Goal: Task Accomplishment & Management: Manage account settings

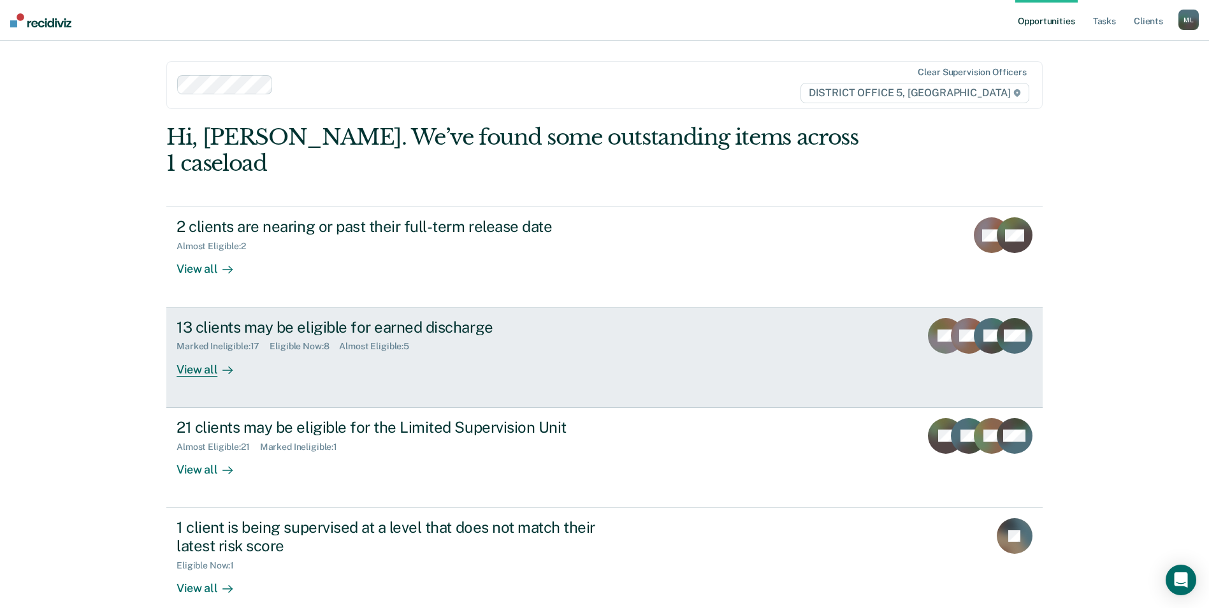
click at [561, 329] on div "13 clients may be eligible for earned discharge Marked Ineligible : 17 Eligible…" at bounding box center [415, 347] width 478 height 59
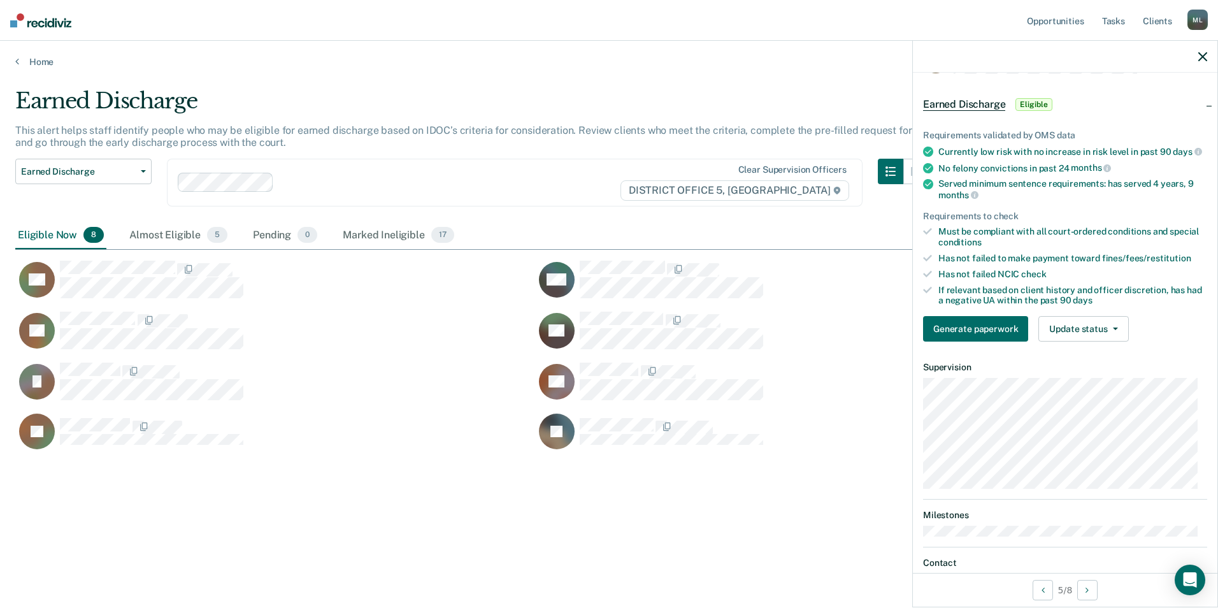
scroll to position [64, 0]
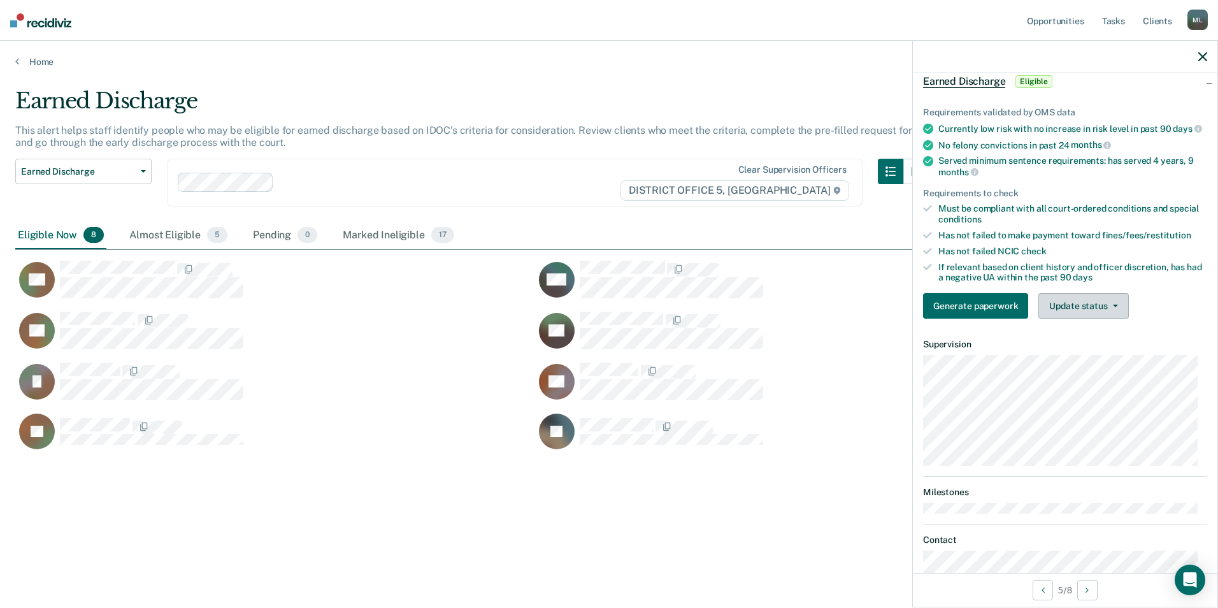
click at [1097, 313] on button "Update status" at bounding box center [1083, 305] width 90 height 25
click at [1094, 366] on button "Mark Ineligible" at bounding box center [1099, 357] width 123 height 20
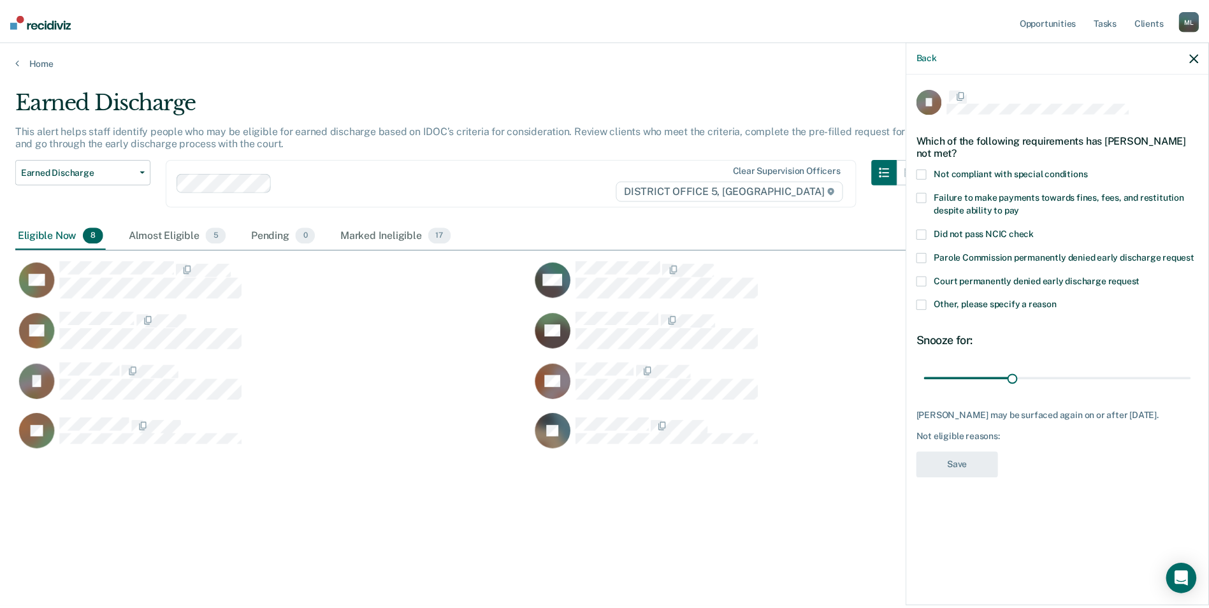
scroll to position [0, 0]
click at [933, 199] on label "Failure to make payments towards fines, fees, and restitution despite ability t…" at bounding box center [1065, 207] width 284 height 27
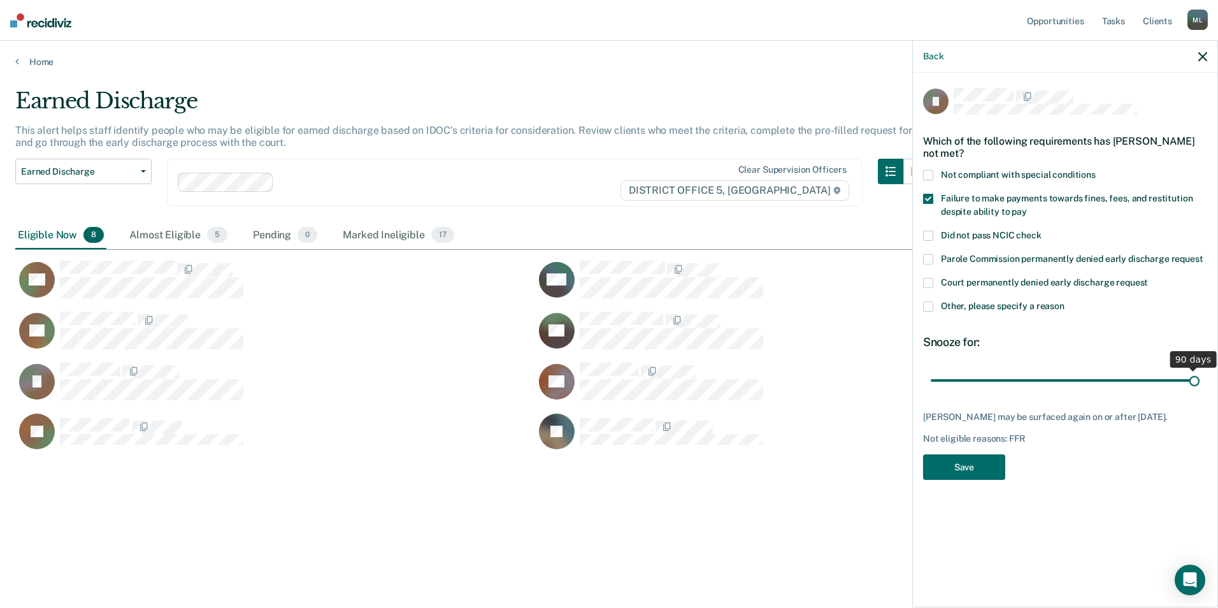
drag, startPoint x: 1017, startPoint y: 382, endPoint x: 1217, endPoint y: 373, distance: 200.9
type input "90"
click at [1200, 373] on input "range" at bounding box center [1065, 380] width 269 height 22
click at [967, 467] on button "Save" at bounding box center [964, 467] width 82 height 26
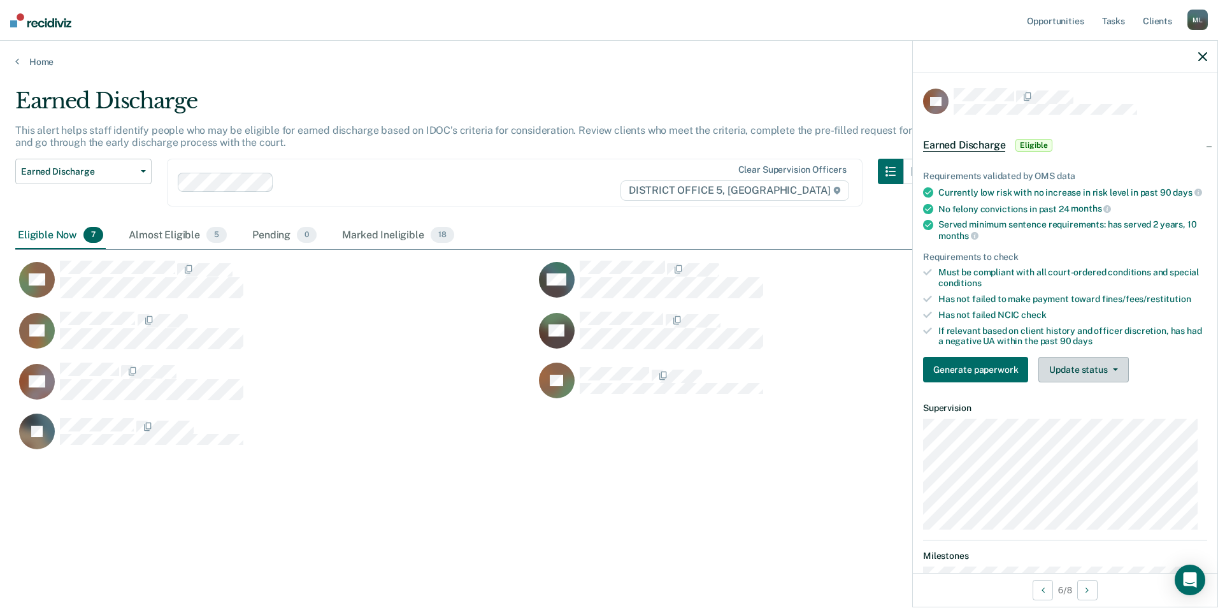
click at [1072, 381] on button "Update status" at bounding box center [1083, 369] width 90 height 25
click at [1088, 426] on button "Mark Ineligible" at bounding box center [1099, 420] width 123 height 20
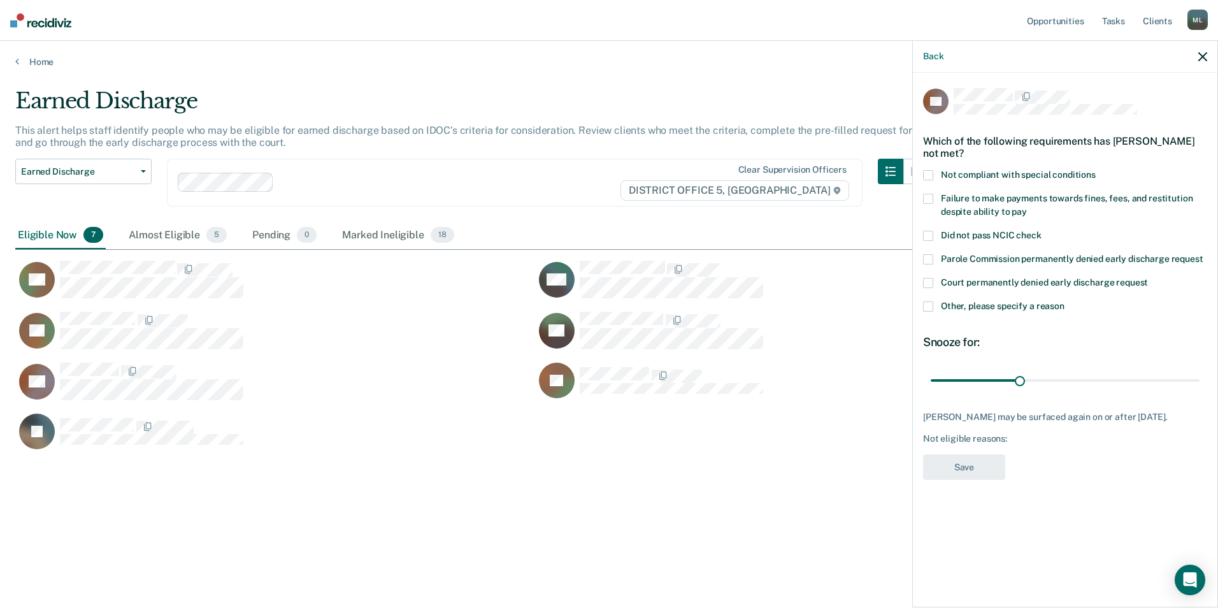
click at [930, 306] on span at bounding box center [928, 306] width 10 height 10
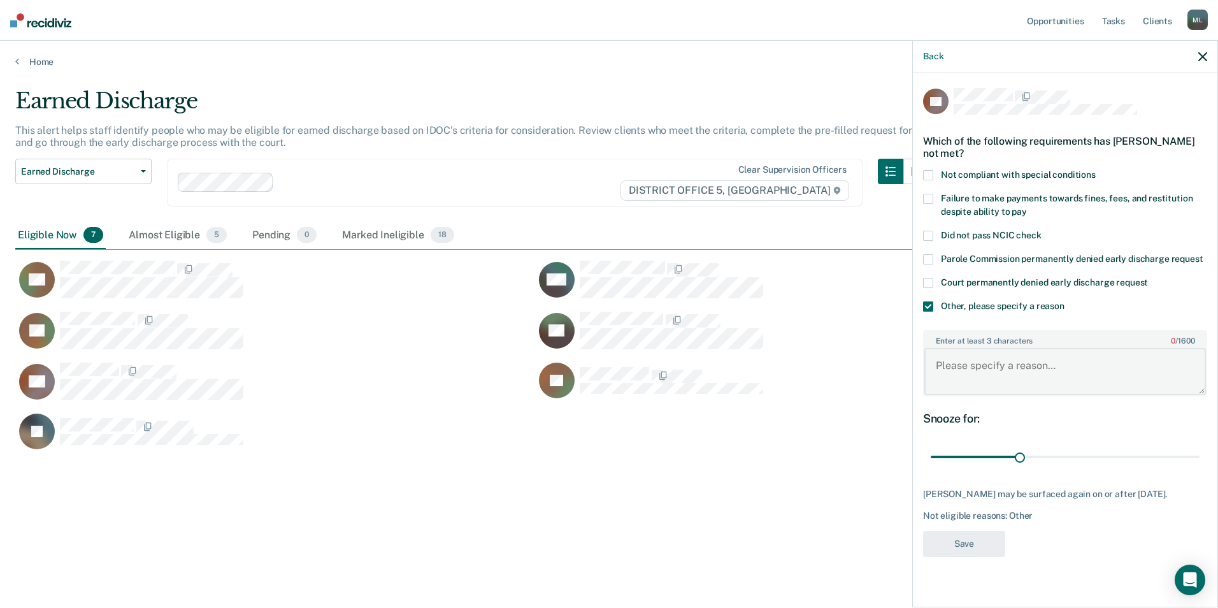
click at [973, 371] on textarea "Enter at least 3 characters 0 / 1600" at bounding box center [1065, 371] width 282 height 47
type textarea "w"
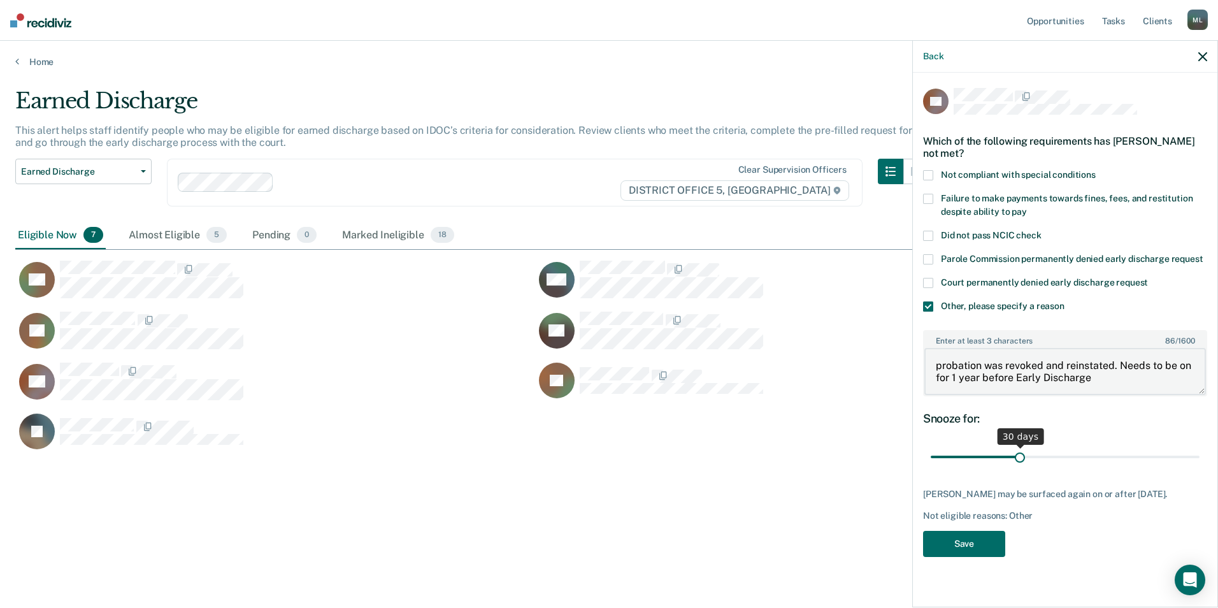
type textarea "probation was revoked and reinstated. Needs to be on for 1 year before Early Di…"
drag, startPoint x: 1018, startPoint y: 454, endPoint x: 1220, endPoint y: 450, distance: 202.0
type input "90"
click at [1200, 450] on input "range" at bounding box center [1065, 457] width 269 height 22
click at [951, 542] on button "Save" at bounding box center [964, 544] width 82 height 26
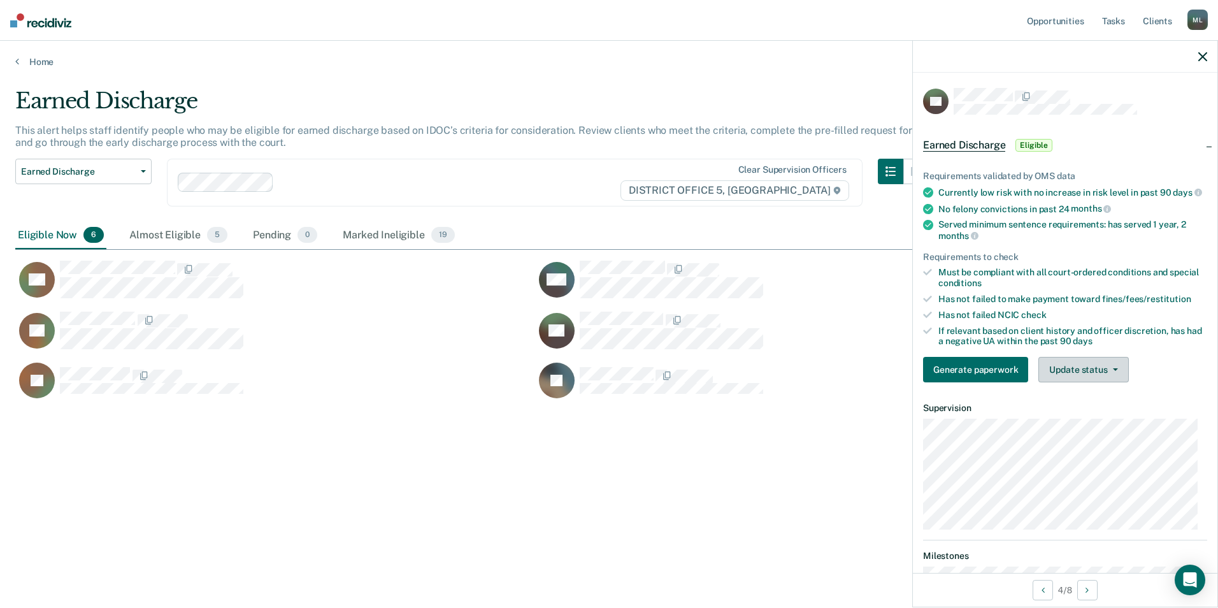
click at [1059, 375] on button "Update status" at bounding box center [1083, 369] width 90 height 25
click at [1083, 428] on button "Mark Ineligible" at bounding box center [1099, 420] width 123 height 20
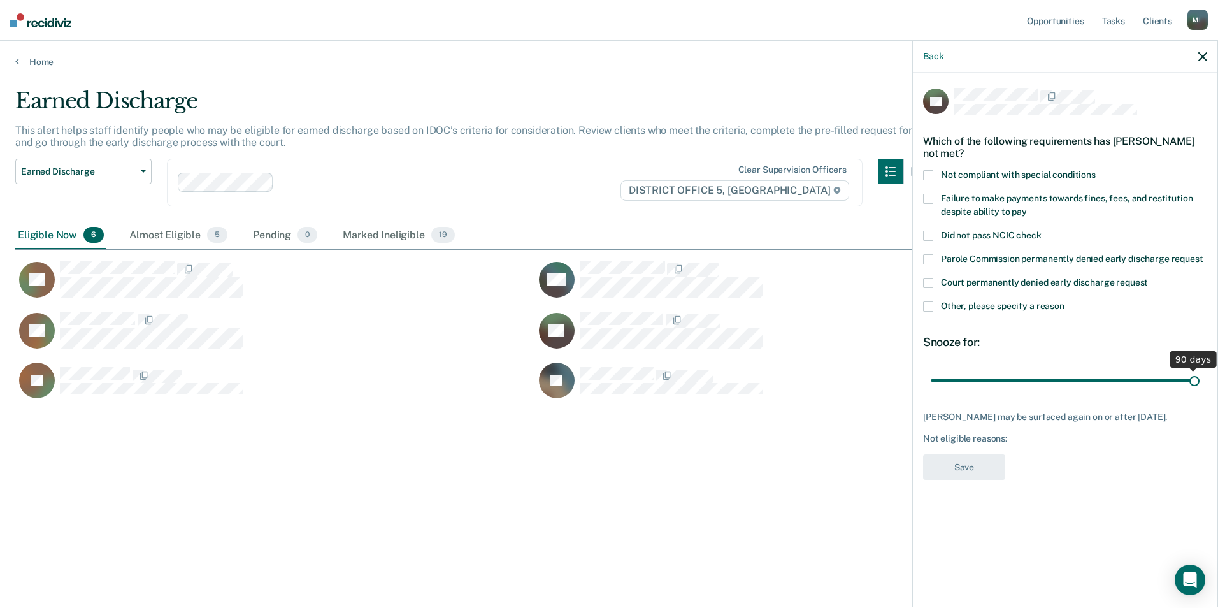
drag, startPoint x: 1023, startPoint y: 378, endPoint x: 1220, endPoint y: 391, distance: 197.3
type input "90"
click at [1200, 391] on input "range" at bounding box center [1065, 380] width 269 height 22
click at [928, 306] on span at bounding box center [928, 306] width 10 height 10
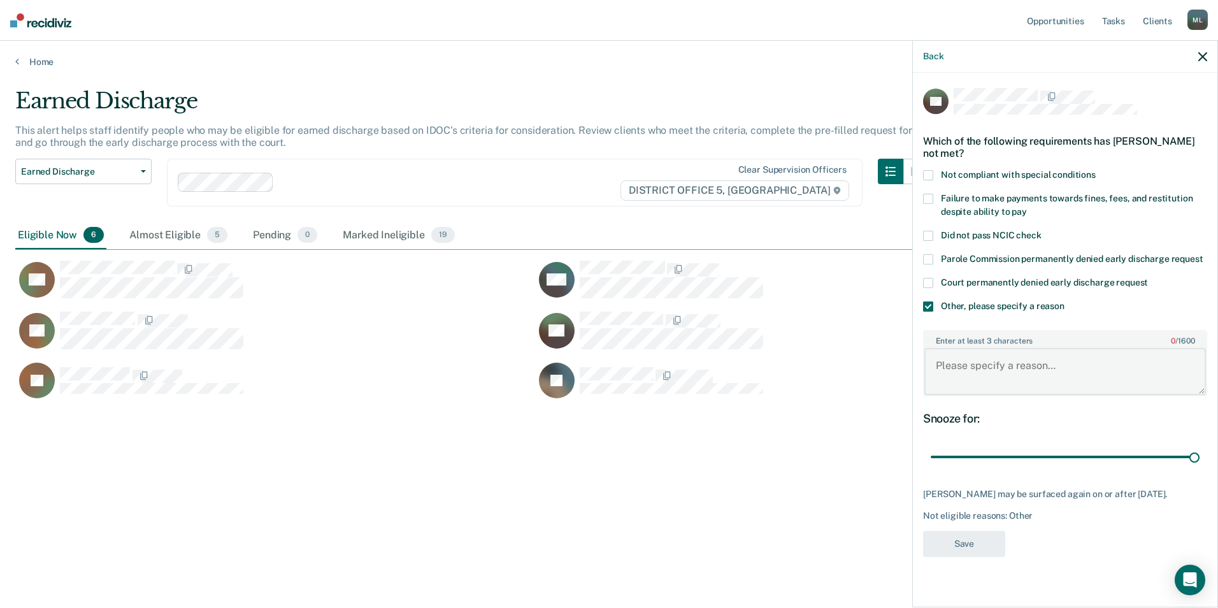
click at [954, 364] on textarea "Enter at least 3 characters 0 / 1600" at bounding box center [1065, 371] width 282 height 47
type textarea "received a misd. charge need 1 year of compliance."
click at [972, 557] on button "Save" at bounding box center [964, 544] width 82 height 26
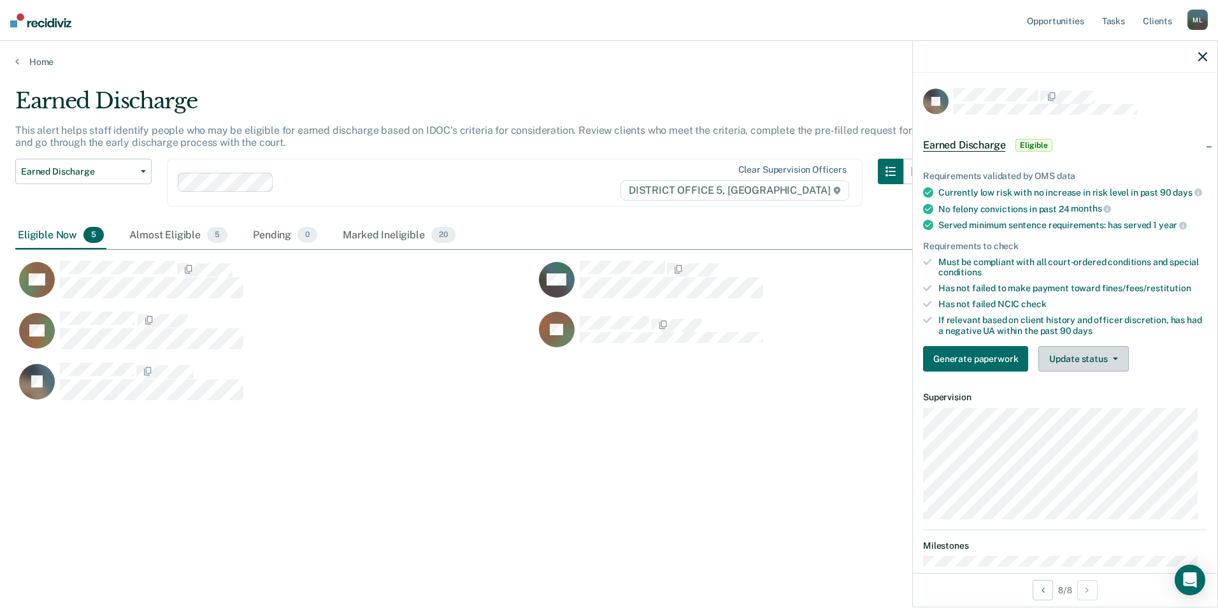
click at [1078, 367] on button "Update status" at bounding box center [1083, 358] width 90 height 25
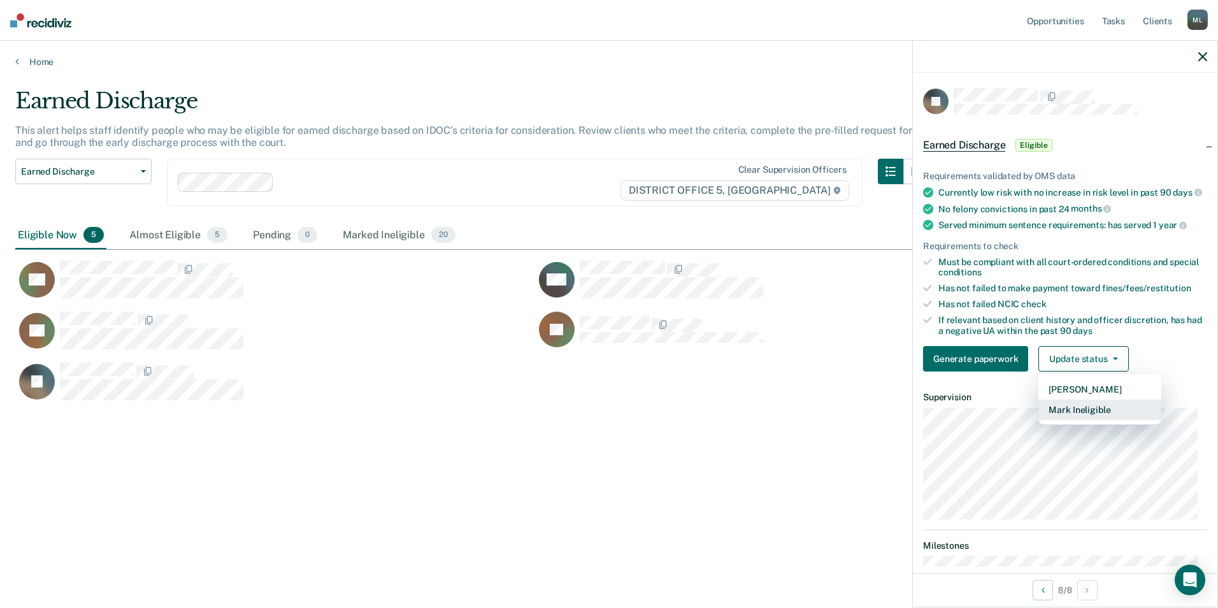
click at [1081, 418] on button "Mark Ineligible" at bounding box center [1099, 409] width 123 height 20
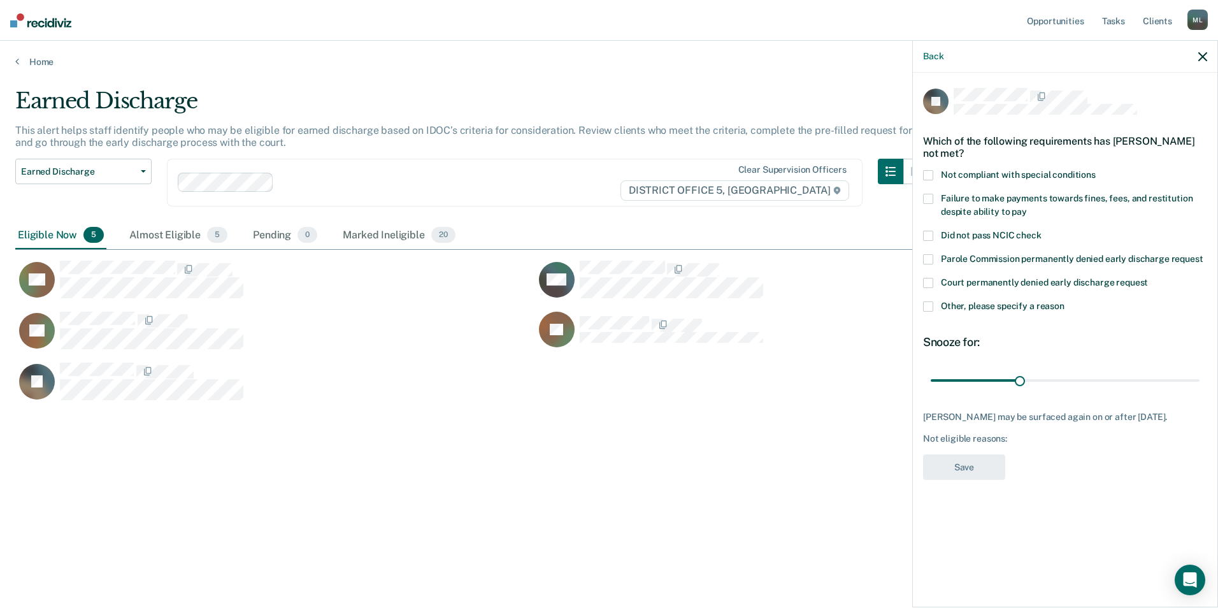
click at [933, 197] on label "Failure to make payments towards fines, fees, and restitution despite ability t…" at bounding box center [1065, 207] width 284 height 27
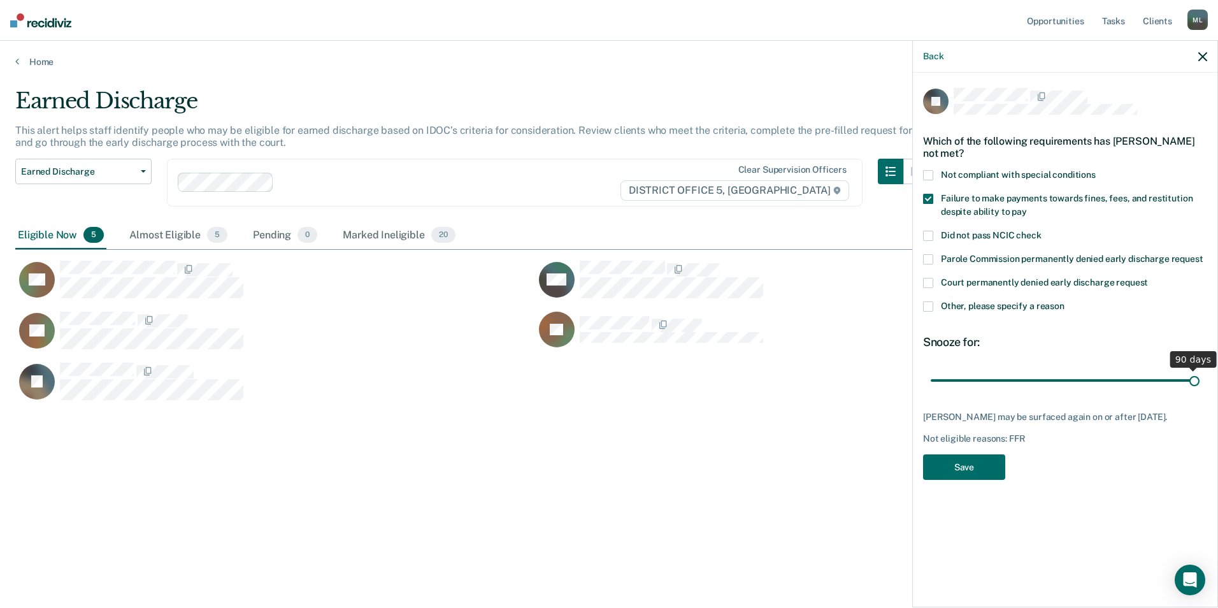
drag, startPoint x: 1017, startPoint y: 377, endPoint x: 1209, endPoint y: 384, distance: 191.9
type input "90"
click at [1200, 379] on input "range" at bounding box center [1065, 380] width 269 height 22
click at [931, 303] on span at bounding box center [928, 306] width 10 height 10
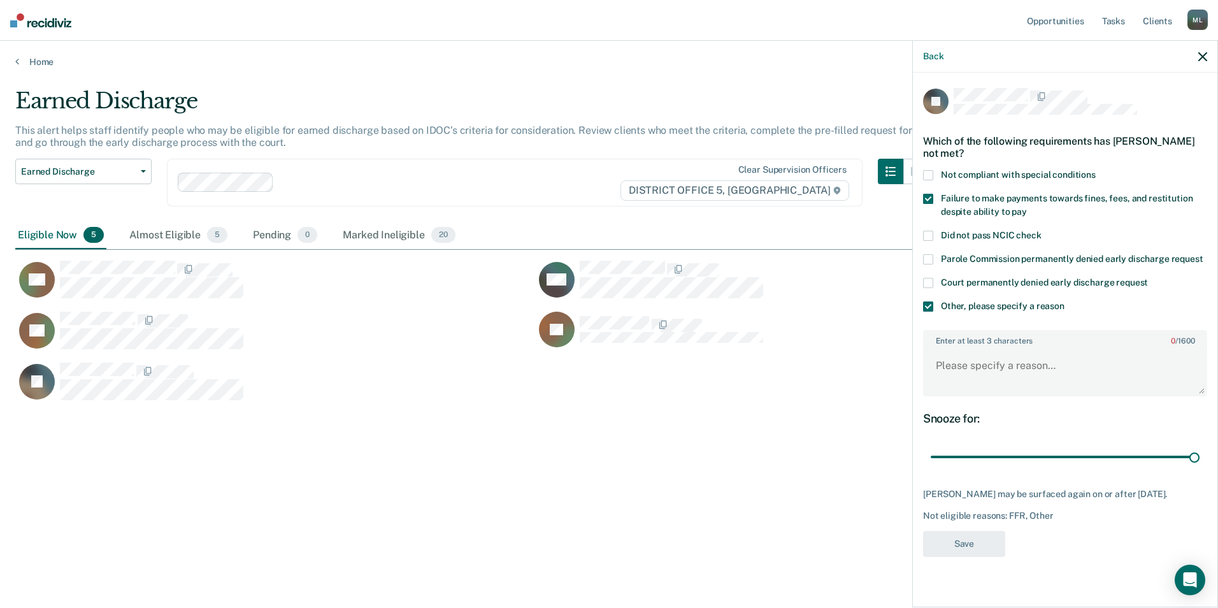
click at [931, 198] on span at bounding box center [928, 199] width 10 height 10
click at [990, 368] on textarea "Enter at least 3 characters 0 / 1600" at bounding box center [1065, 371] width 282 height 47
type textarea "FFR are not paid off"
click at [956, 542] on button "Save" at bounding box center [964, 544] width 82 height 26
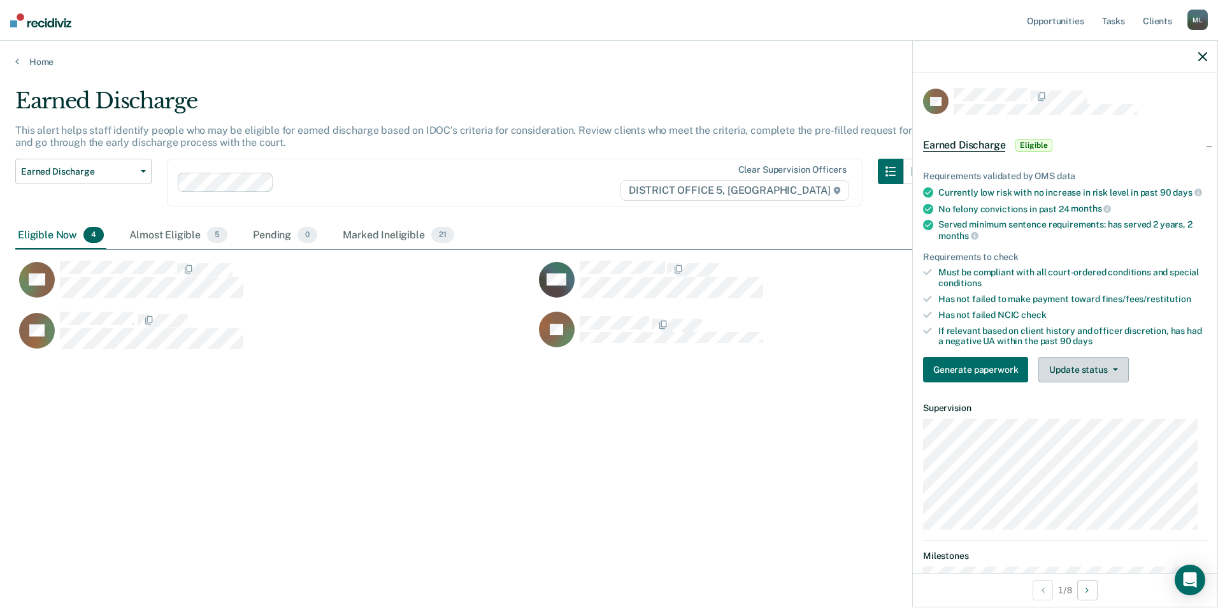
click at [1101, 382] on button "Update status" at bounding box center [1083, 369] width 90 height 25
click at [1087, 431] on button "Mark Ineligible" at bounding box center [1099, 420] width 123 height 20
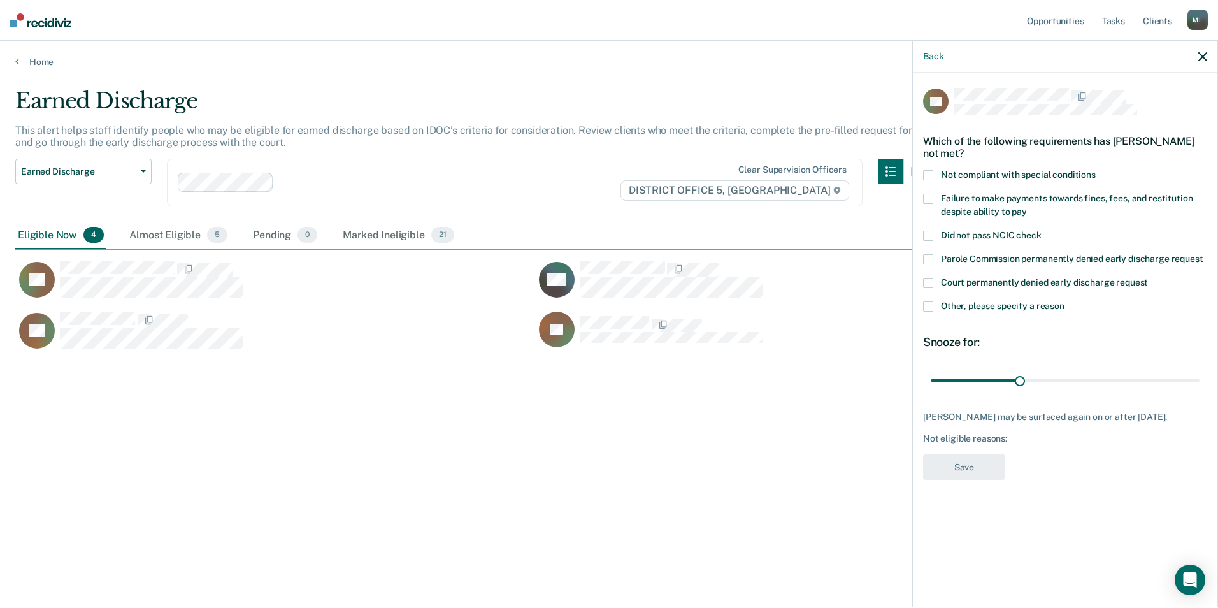
click at [930, 305] on span at bounding box center [928, 306] width 10 height 10
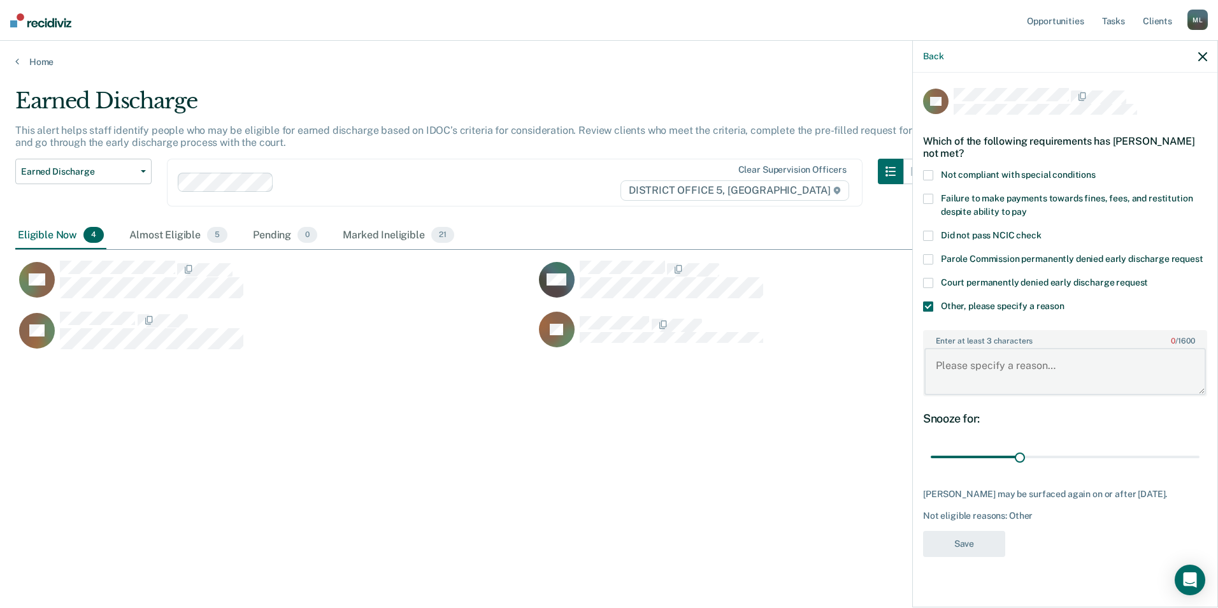
click at [979, 359] on textarea "Enter at least 3 characters 0 / 1600" at bounding box center [1065, 371] width 282 height 47
type textarea "needs to be caught up with COS"
drag, startPoint x: 1019, startPoint y: 456, endPoint x: 1107, endPoint y: 460, distance: 87.4
type input "60"
click at [1107, 460] on input "range" at bounding box center [1065, 457] width 269 height 22
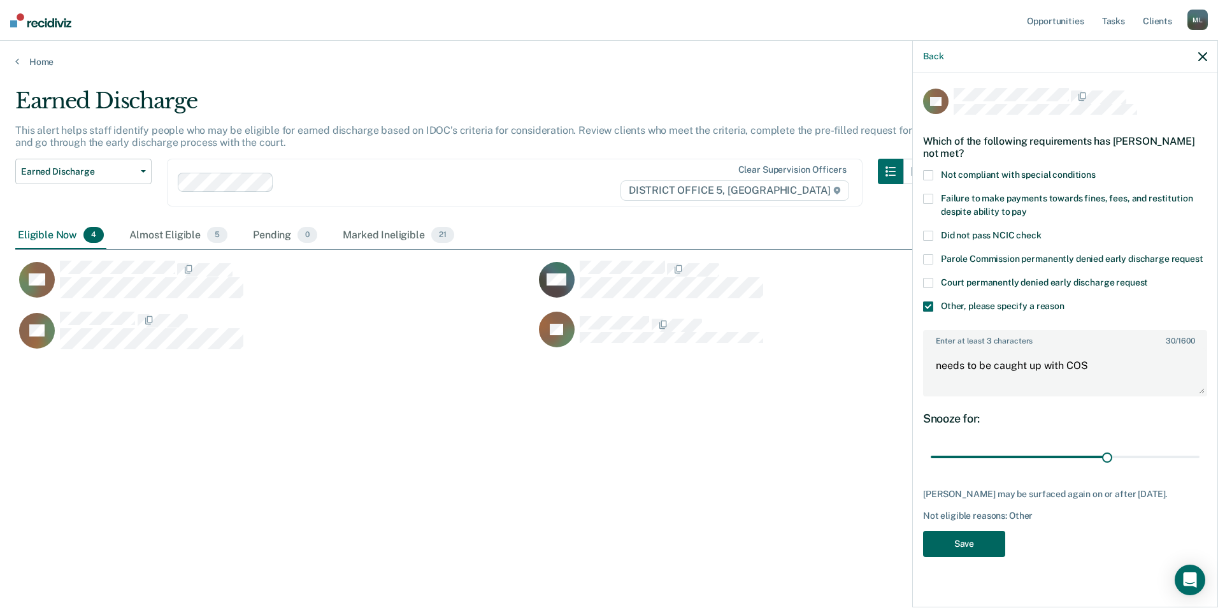
click at [980, 552] on button "Save" at bounding box center [964, 544] width 82 height 26
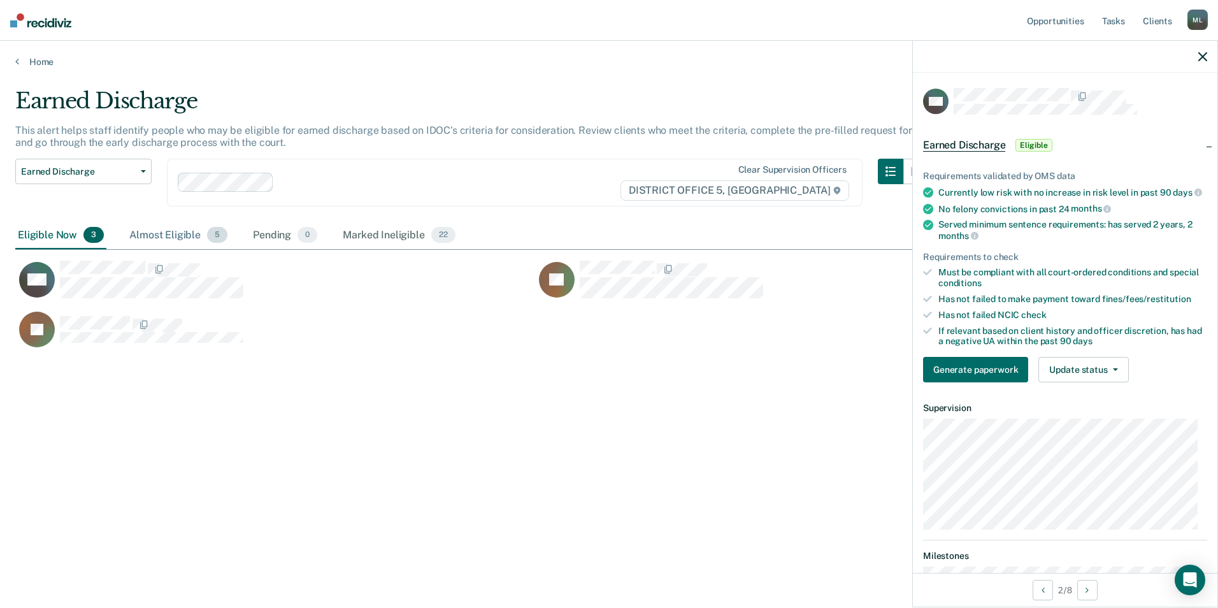
click at [174, 234] on div "Almost Eligible 5" at bounding box center [178, 236] width 103 height 28
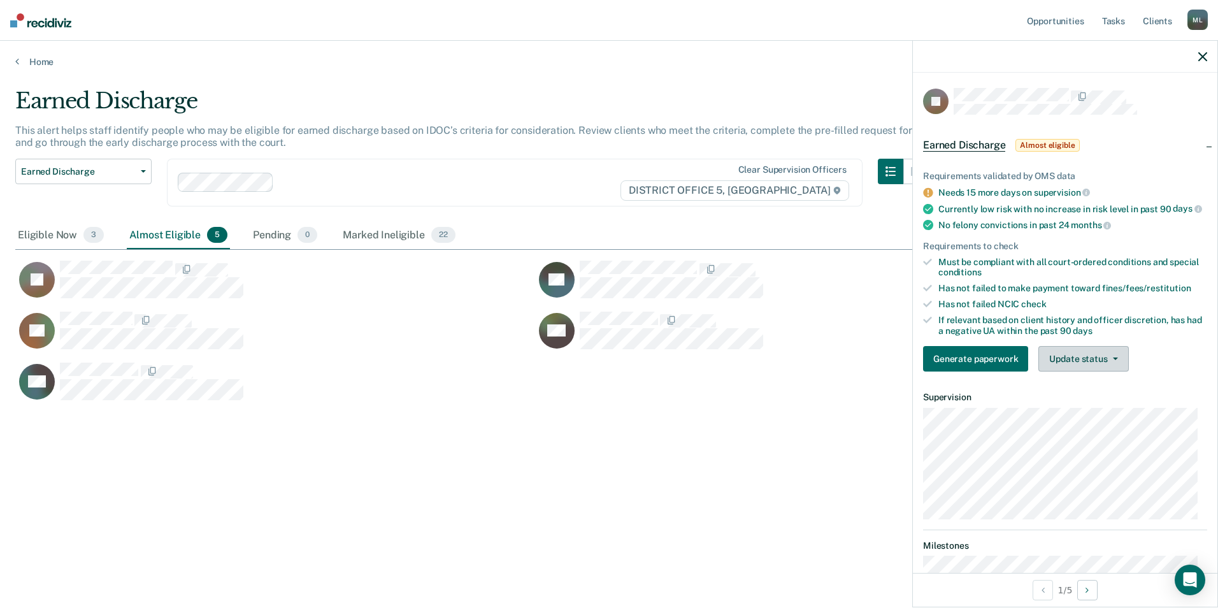
click at [1087, 368] on button "Update status" at bounding box center [1083, 358] width 90 height 25
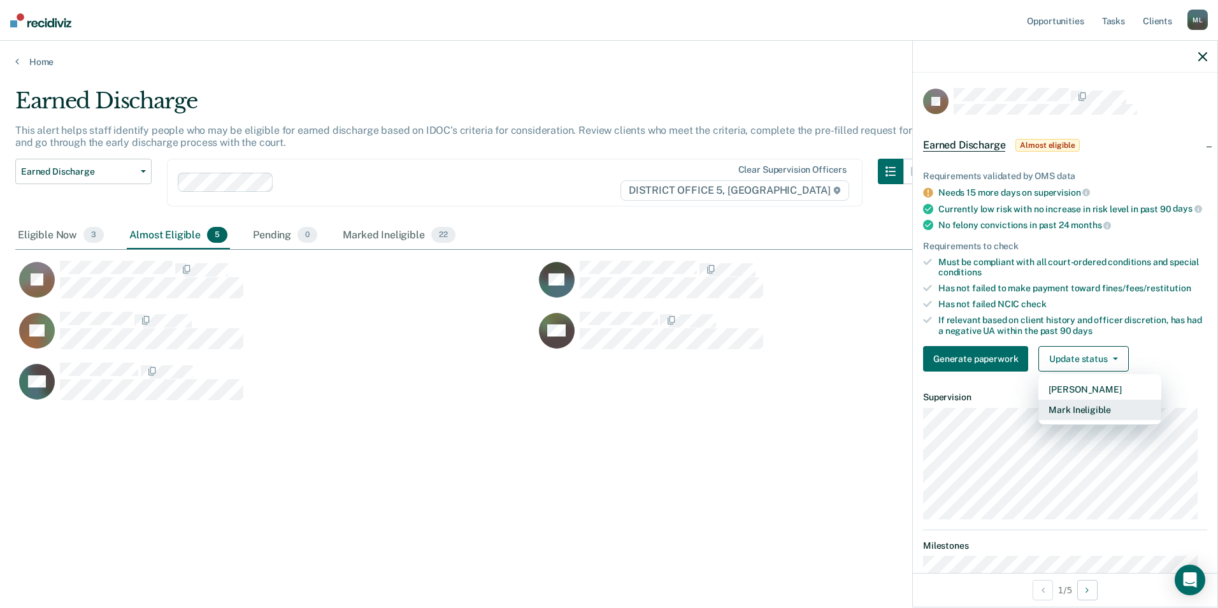
click at [1091, 419] on button "Mark Ineligible" at bounding box center [1099, 409] width 123 height 20
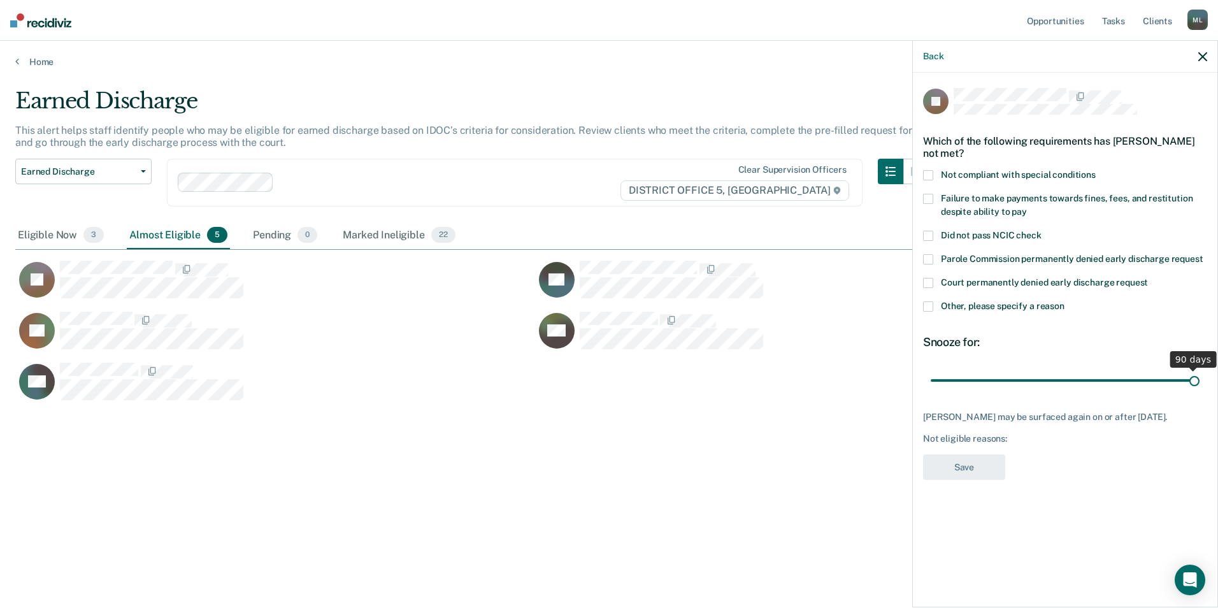
drag, startPoint x: 1019, startPoint y: 374, endPoint x: 1220, endPoint y: 380, distance: 200.8
type input "90"
click at [1200, 380] on input "range" at bounding box center [1065, 380] width 269 height 22
click at [933, 301] on span at bounding box center [928, 306] width 10 height 10
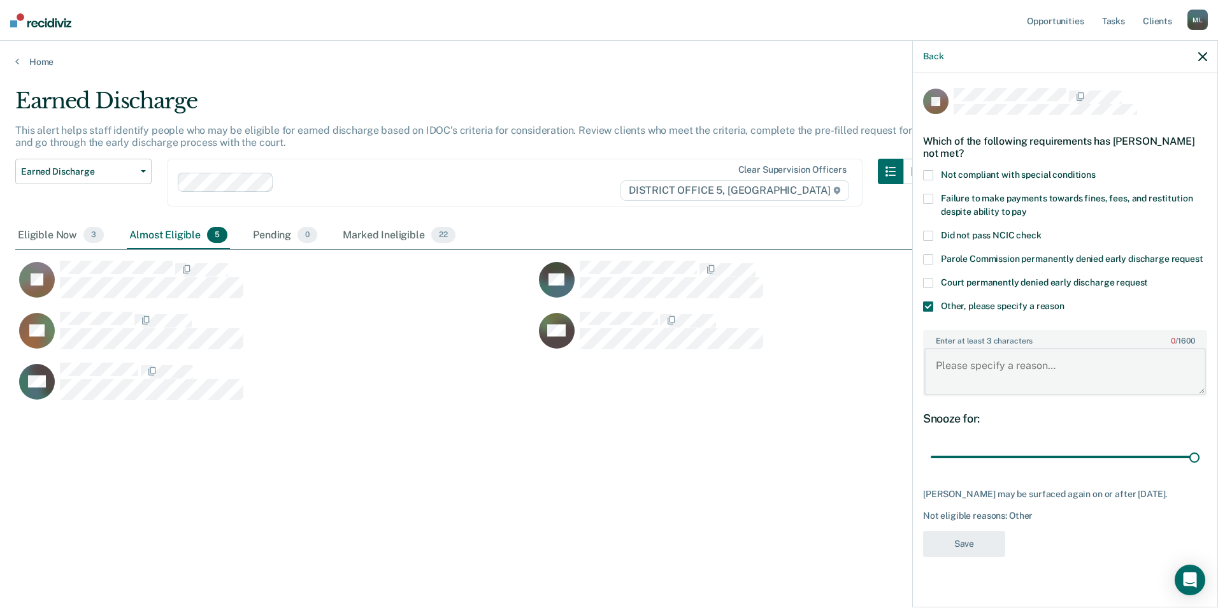
click at [977, 373] on textarea "Enter at least 3 characters 0 / 1600" at bounding box center [1065, 371] width 282 height 47
type textarea "needs to graduate [GEOGRAPHIC_DATA]"
click at [957, 551] on button "Save" at bounding box center [964, 544] width 82 height 26
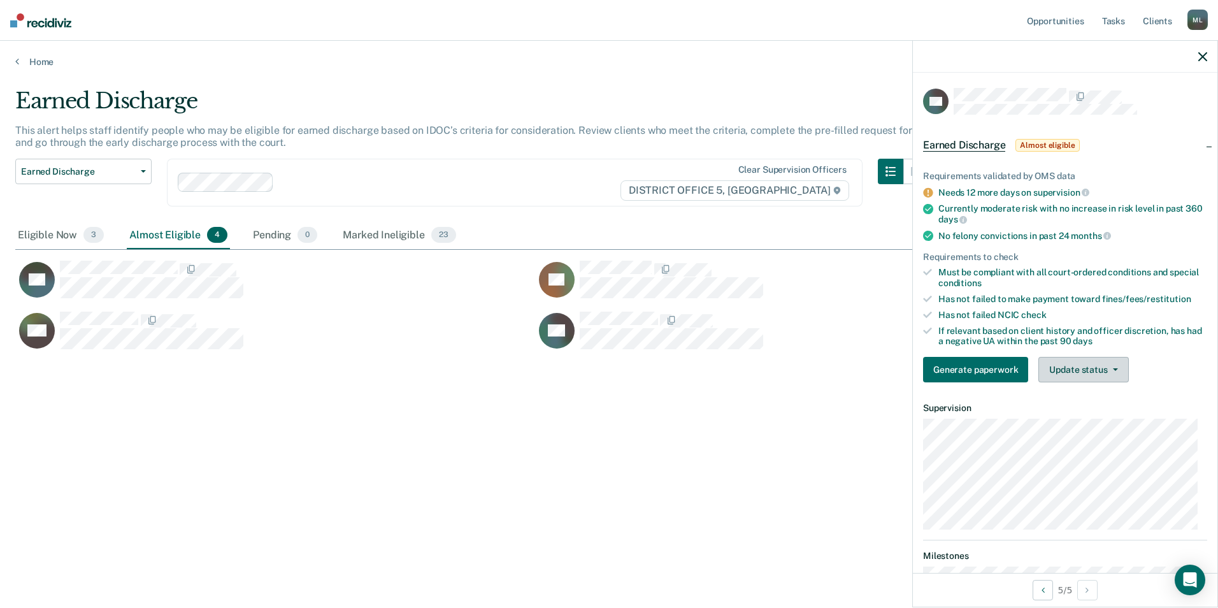
click at [1099, 370] on button "Update status" at bounding box center [1083, 369] width 90 height 25
click at [1094, 421] on button "Mark Ineligible" at bounding box center [1099, 420] width 123 height 20
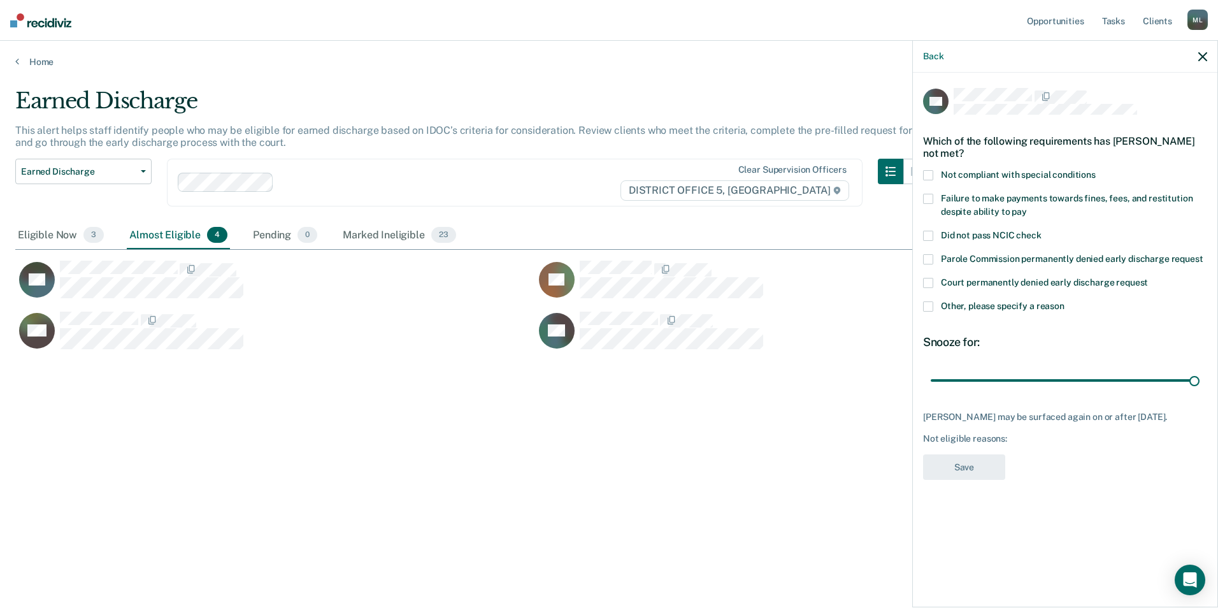
drag, startPoint x: 1021, startPoint y: 378, endPoint x: 1217, endPoint y: 378, distance: 196.2
type input "90"
click at [1200, 378] on input "range" at bounding box center [1065, 380] width 269 height 22
click at [931, 305] on span at bounding box center [928, 306] width 10 height 10
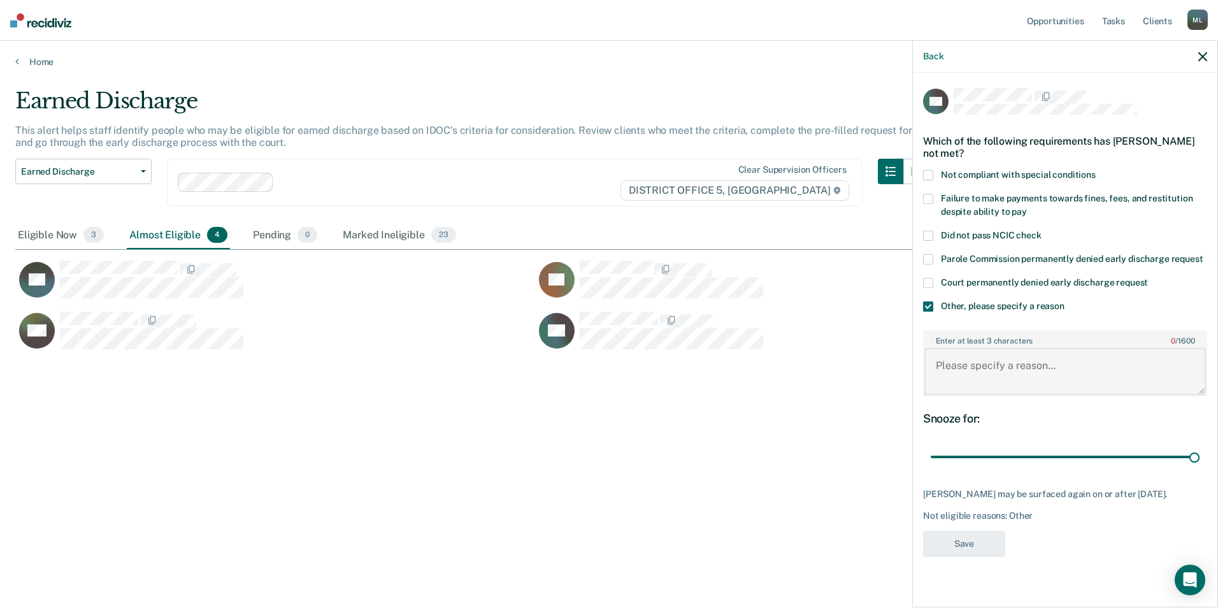
click at [982, 371] on textarea "Enter at least 3 characters 0 / 1600" at bounding box center [1065, 371] width 282 height 47
type textarea "Needs to graduate [GEOGRAPHIC_DATA]"
click at [955, 557] on button "Save" at bounding box center [964, 544] width 82 height 26
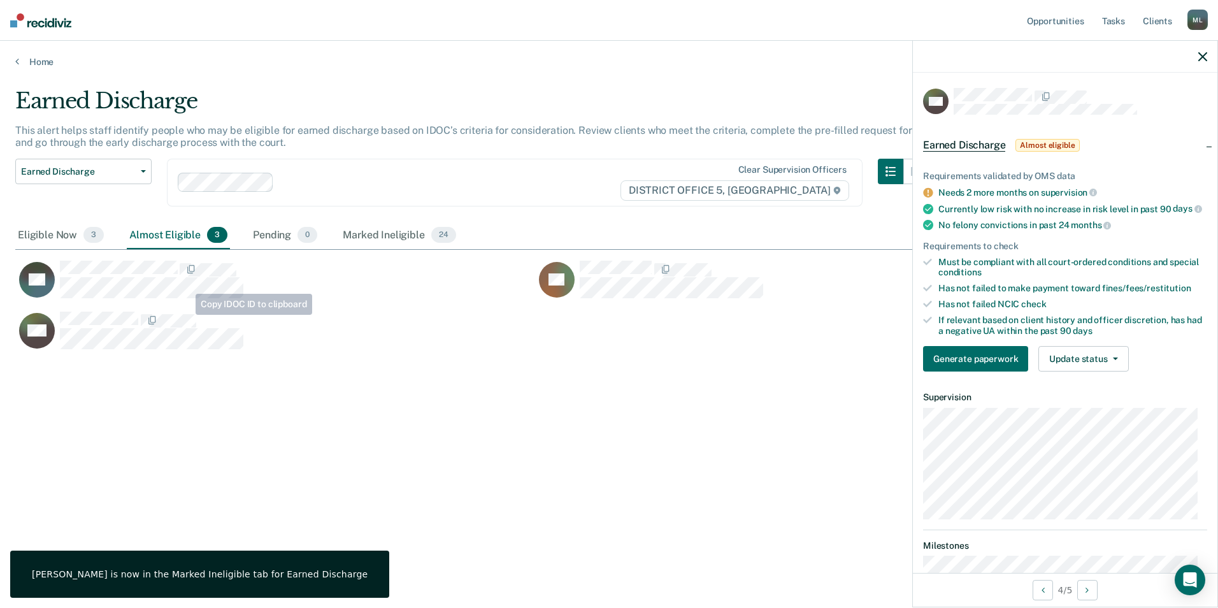
click at [382, 397] on div "Earned Discharge This alert helps staff identify people who may be eligible for…" at bounding box center [609, 300] width 1188 height 424
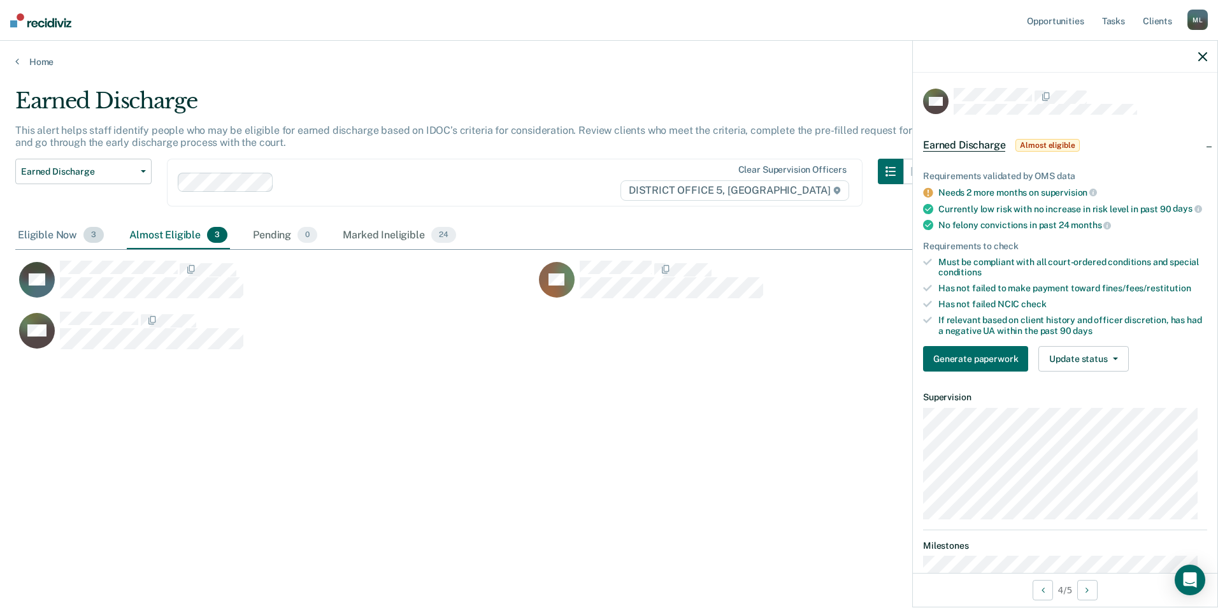
click at [48, 236] on div "Eligible Now 3" at bounding box center [60, 236] width 91 height 28
click at [21, 55] on div "Home" at bounding box center [609, 54] width 1218 height 27
click at [18, 63] on icon at bounding box center [17, 61] width 4 height 10
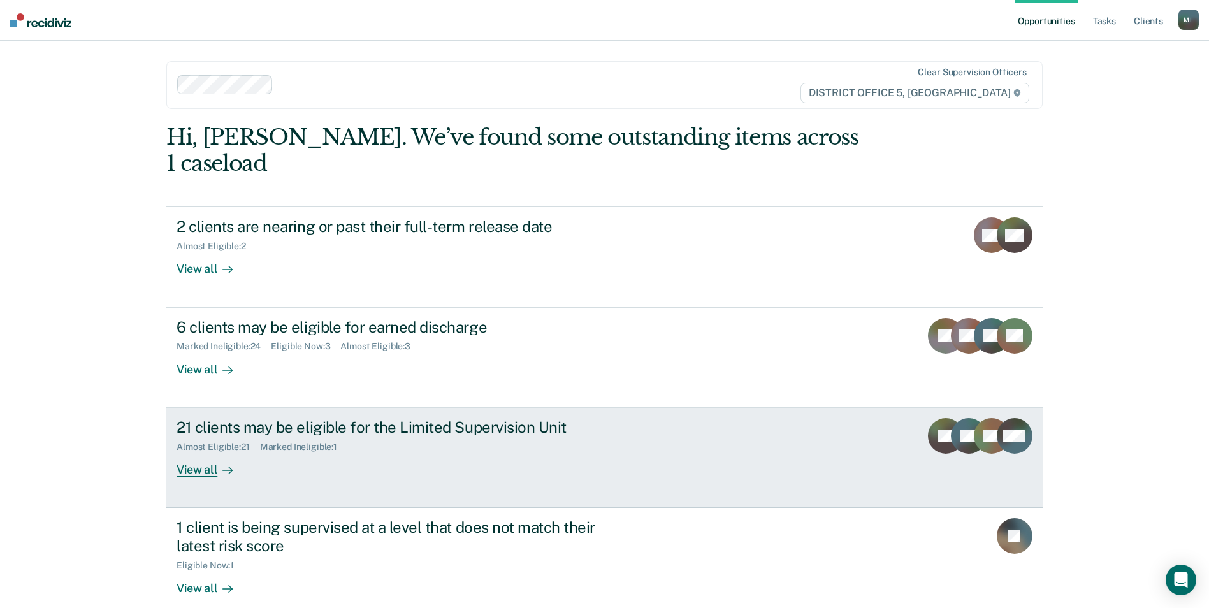
click at [252, 418] on div "21 clients may be eligible for the Limited Supervision Unit" at bounding box center [399, 427] width 447 height 18
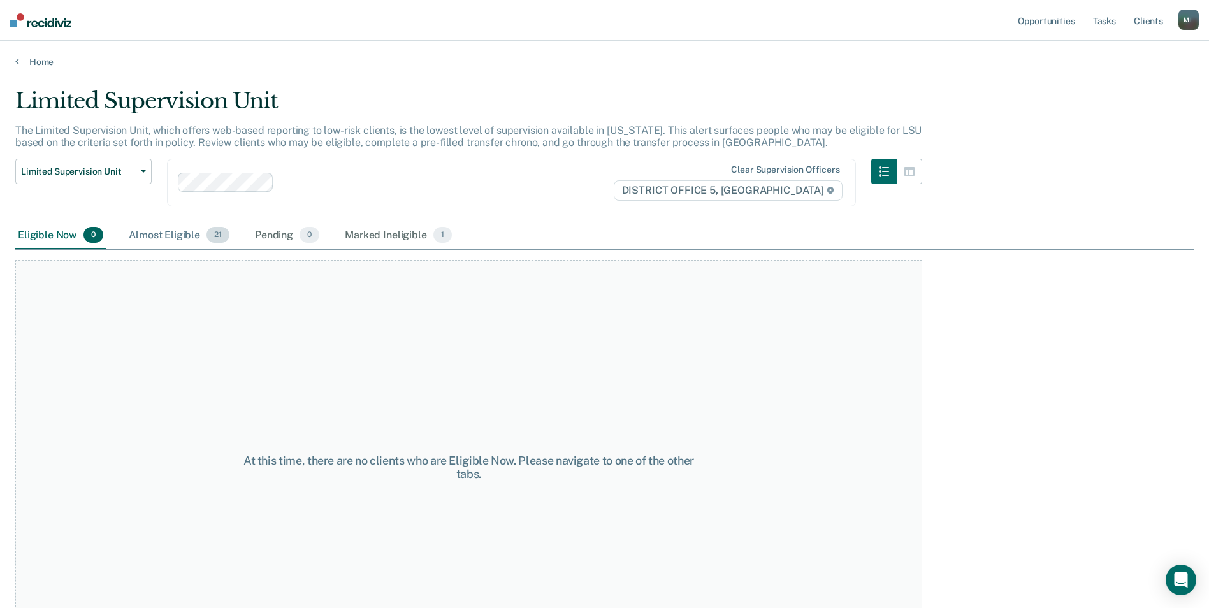
click at [173, 236] on div "Almost Eligible 21" at bounding box center [179, 236] width 106 height 28
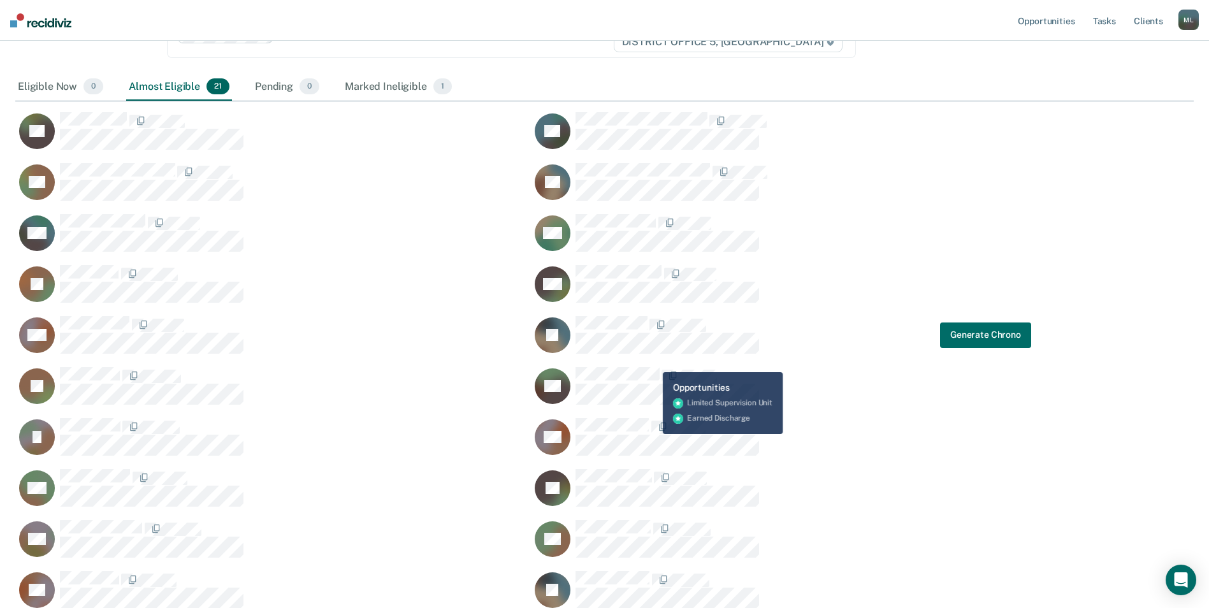
scroll to position [113, 0]
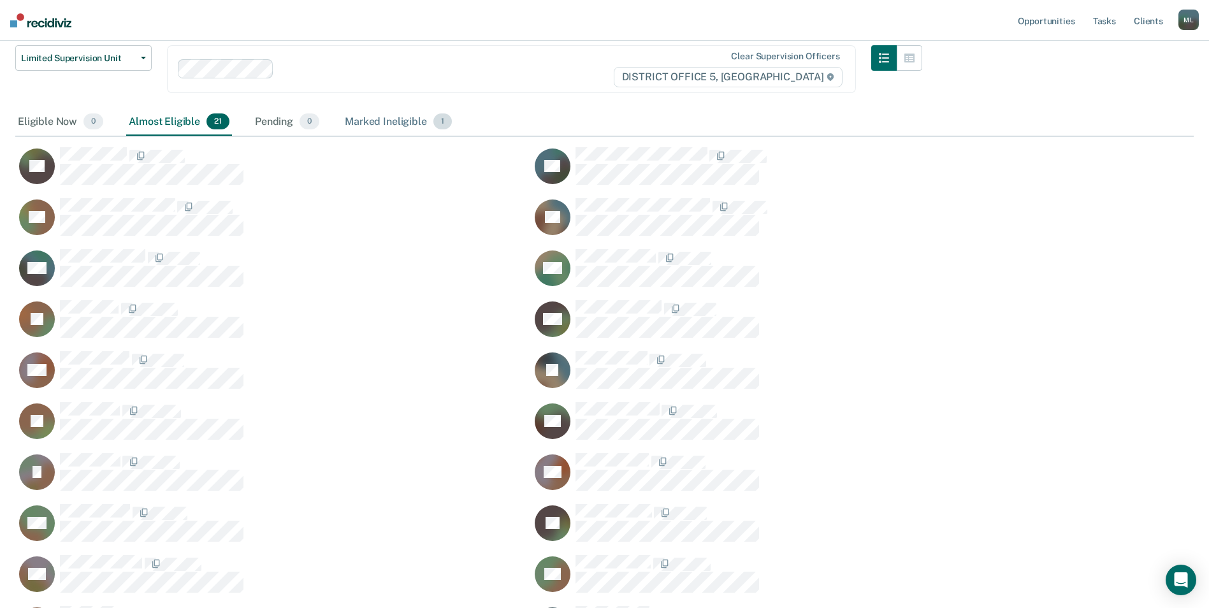
click at [410, 120] on div "Marked Ineligible 1" at bounding box center [398, 122] width 112 height 28
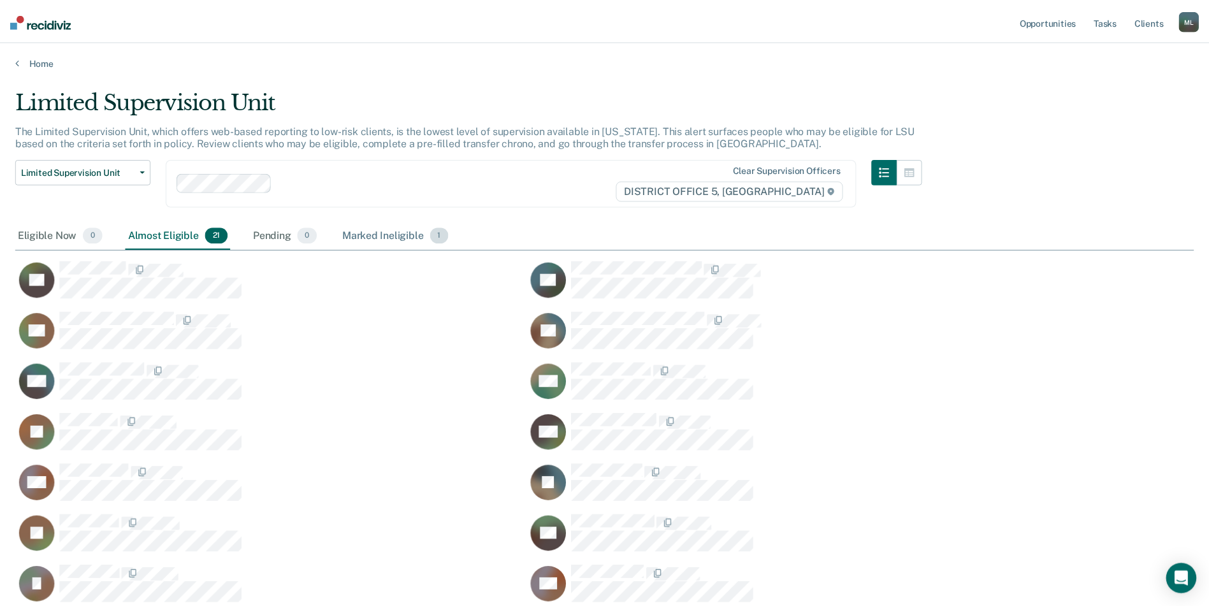
scroll to position [10, 10]
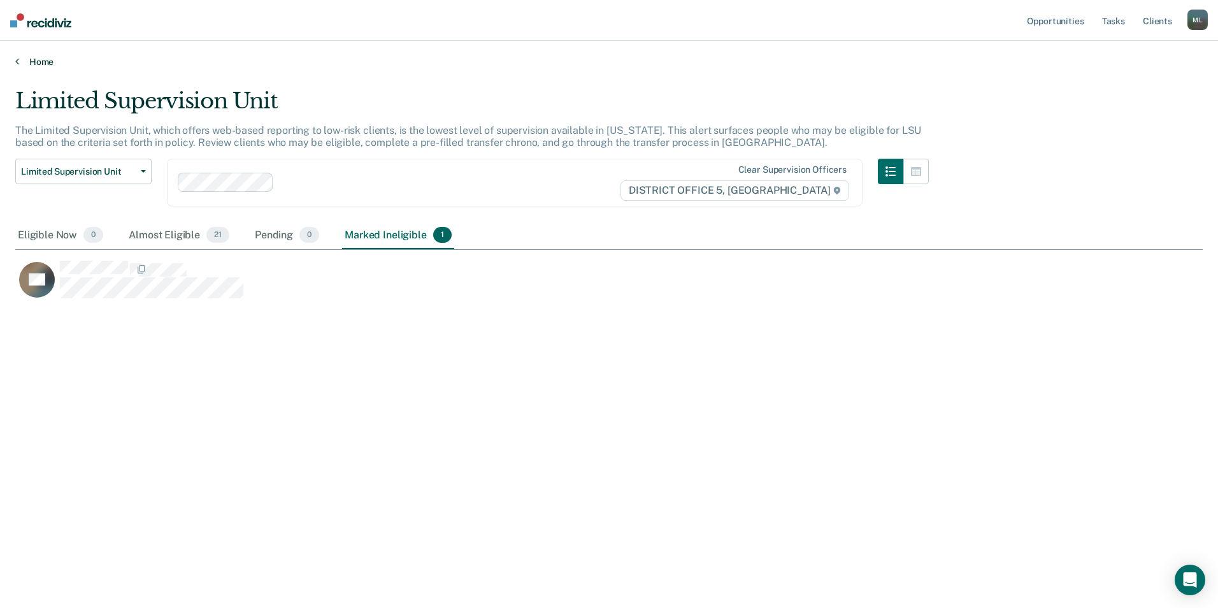
click at [36, 58] on link "Home" at bounding box center [609, 61] width 1188 height 11
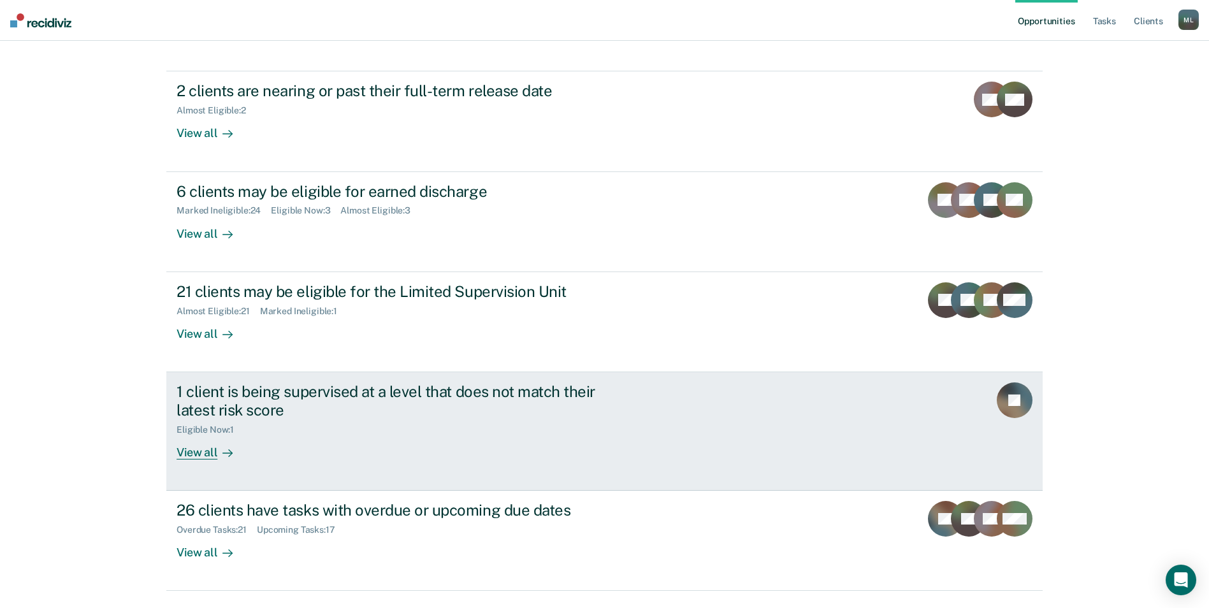
scroll to position [143, 0]
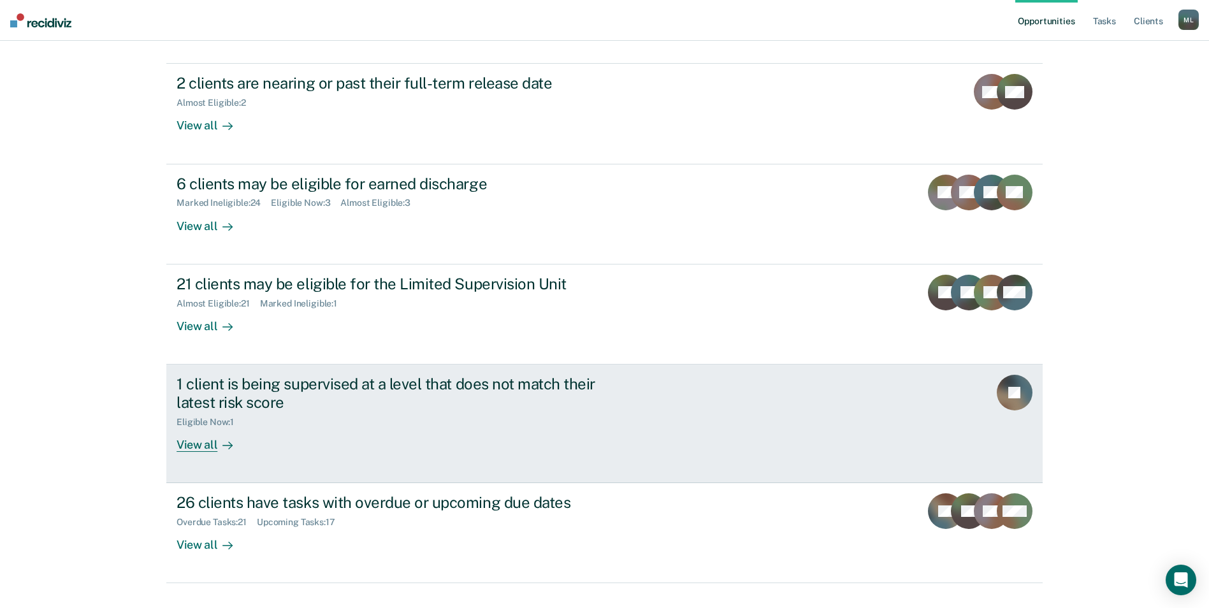
click at [340, 375] on div "1 client is being supervised at a level that does not match their latest risk s…" at bounding box center [399, 393] width 447 height 37
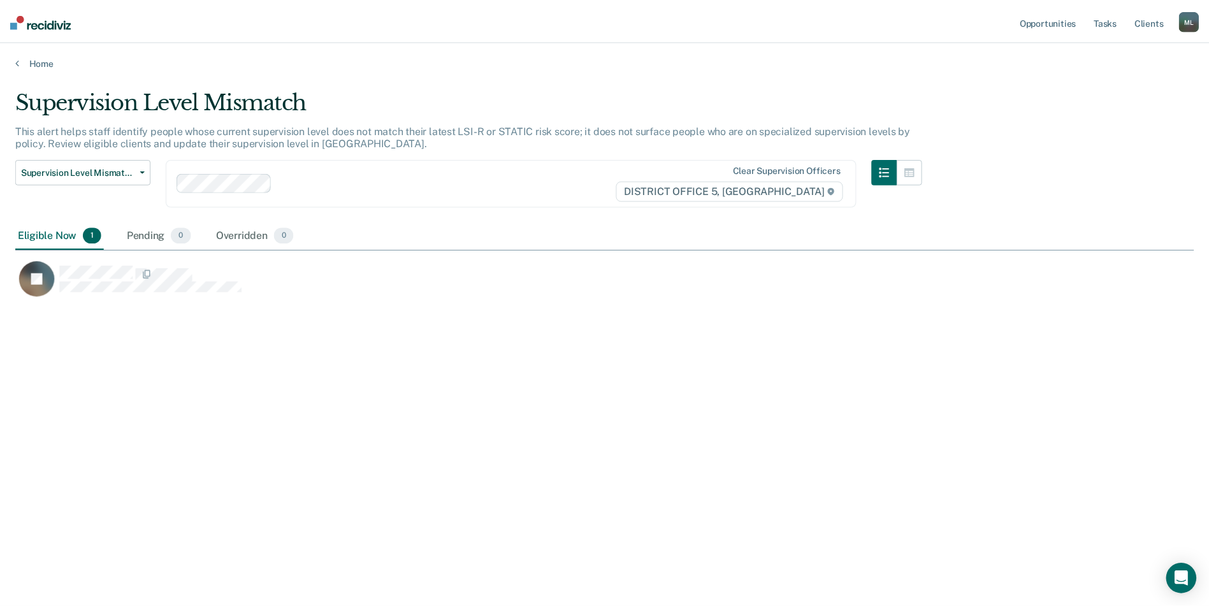
scroll to position [415, 1178]
click at [20, 66] on link "Home" at bounding box center [609, 61] width 1188 height 11
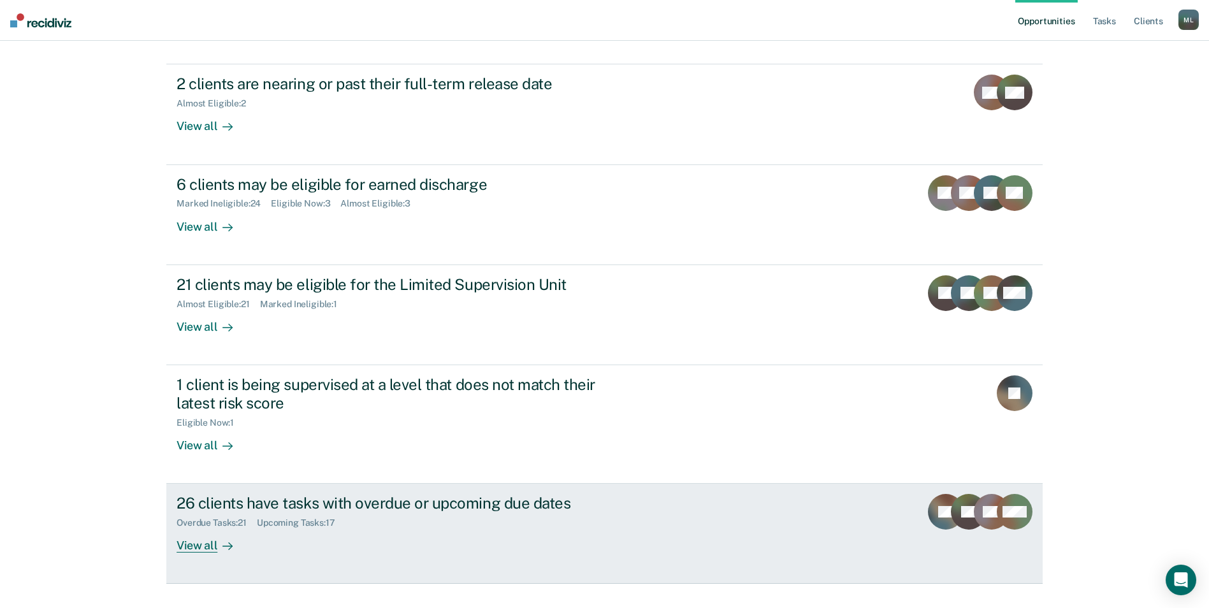
scroll to position [143, 0]
click at [329, 513] on div "26 clients have tasks with overdue or upcoming due dates Overdue Tasks : 21 Upc…" at bounding box center [415, 522] width 478 height 59
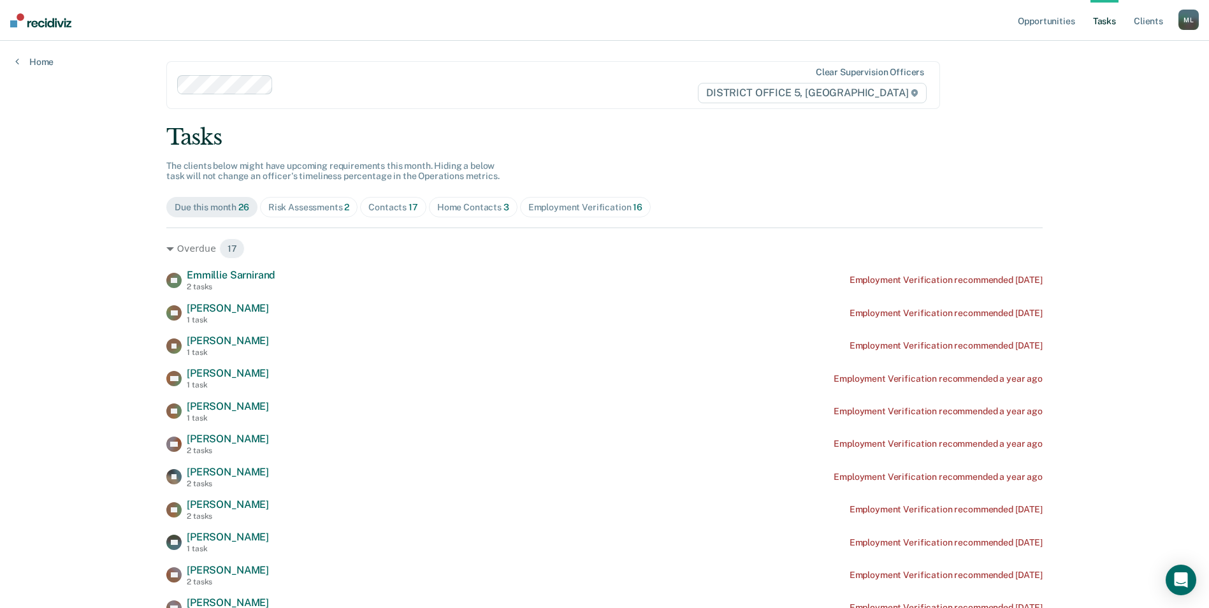
click at [535, 215] on span "Employment Verification 16" at bounding box center [585, 207] width 131 height 20
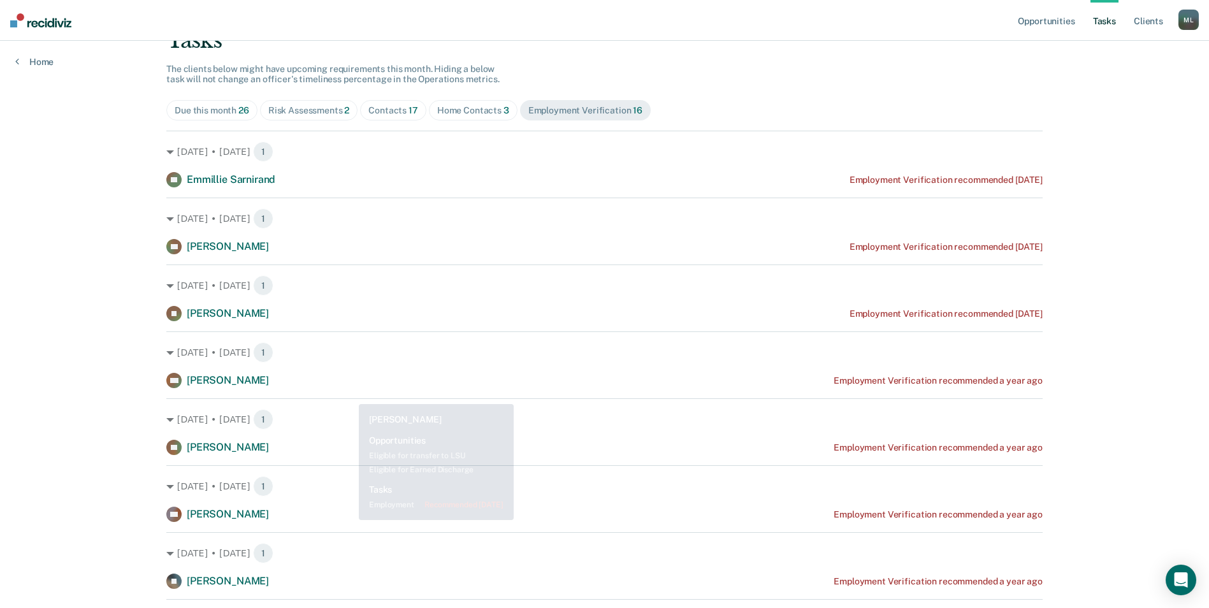
scroll to position [127, 0]
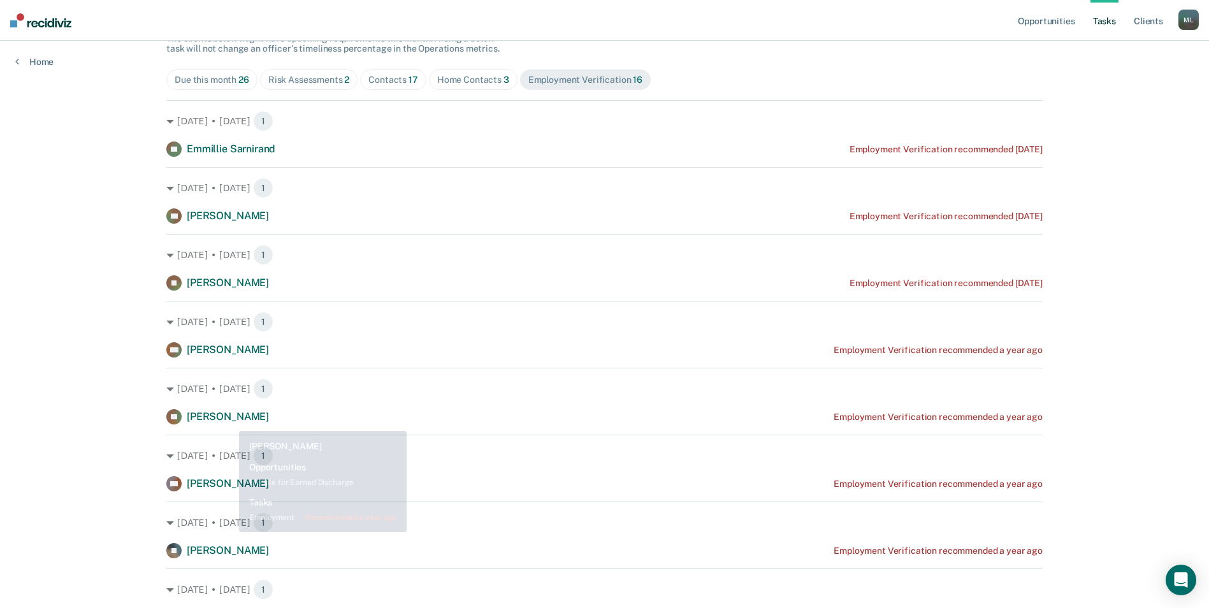
click at [229, 421] on span "[PERSON_NAME]" at bounding box center [228, 416] width 82 height 12
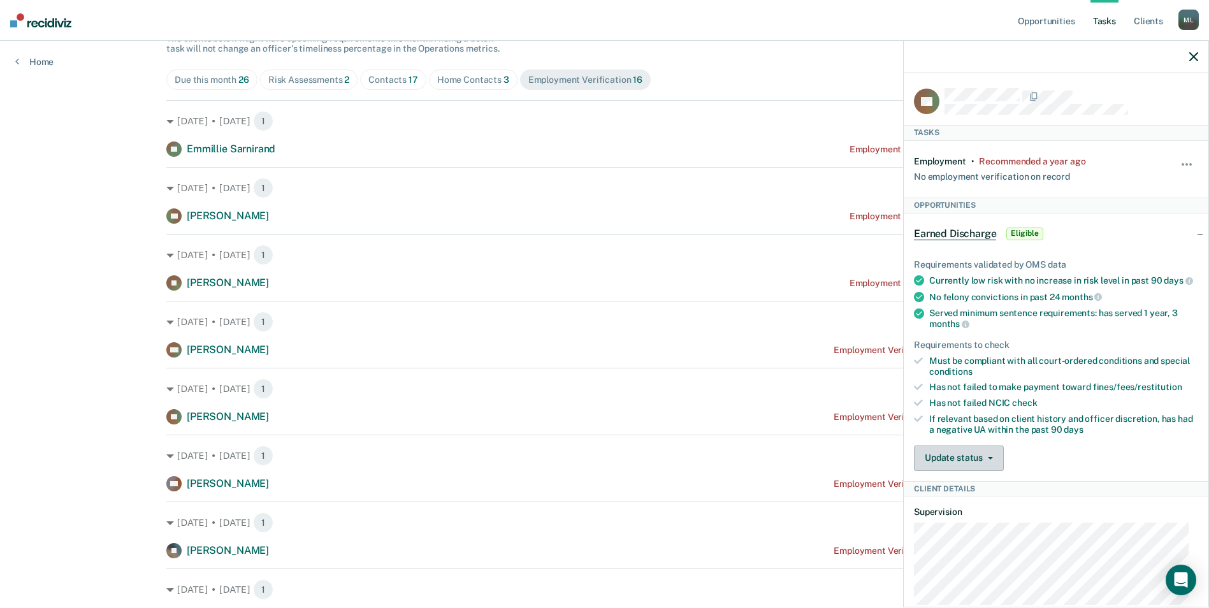
click at [980, 471] on button "Update status" at bounding box center [959, 457] width 90 height 25
click at [1119, 531] on dl "Supervision" at bounding box center [1056, 569] width 284 height 127
click at [1181, 163] on span "button" at bounding box center [1182, 164] width 3 height 3
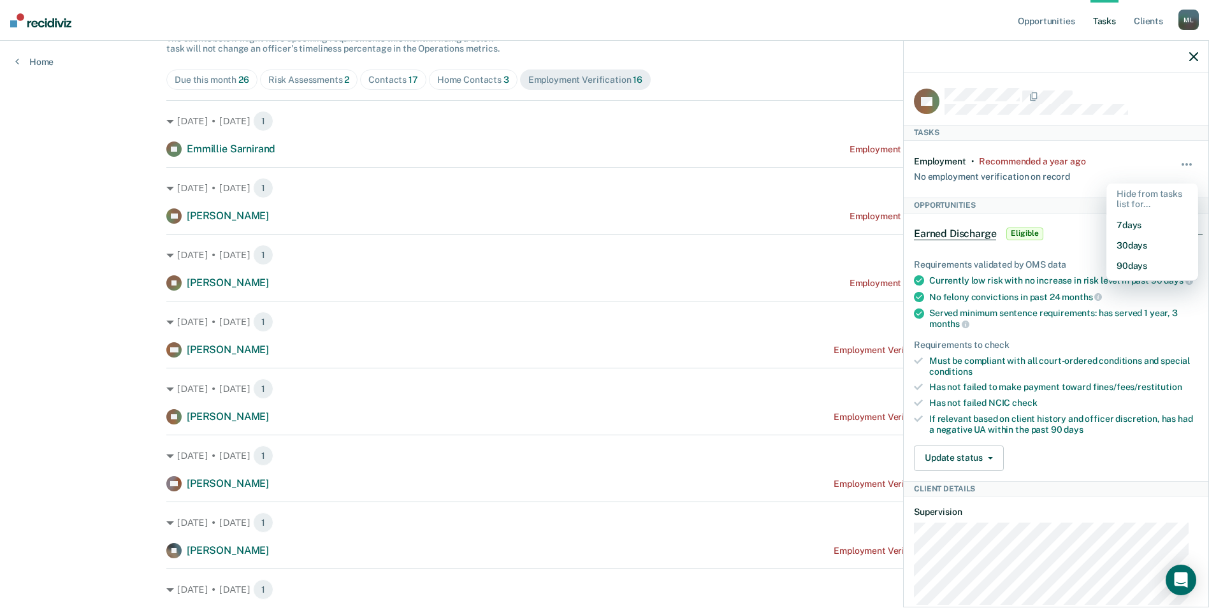
click at [961, 176] on div "No employment verification on record" at bounding box center [992, 174] width 156 height 16
click at [991, 166] on div "No employment verification on record" at bounding box center [992, 174] width 156 height 16
click at [937, 168] on div "No employment verification on record" at bounding box center [992, 174] width 156 height 16
click at [1189, 50] on div at bounding box center [1055, 57] width 305 height 32
click at [1149, 24] on link "Client s" at bounding box center [1148, 20] width 34 height 41
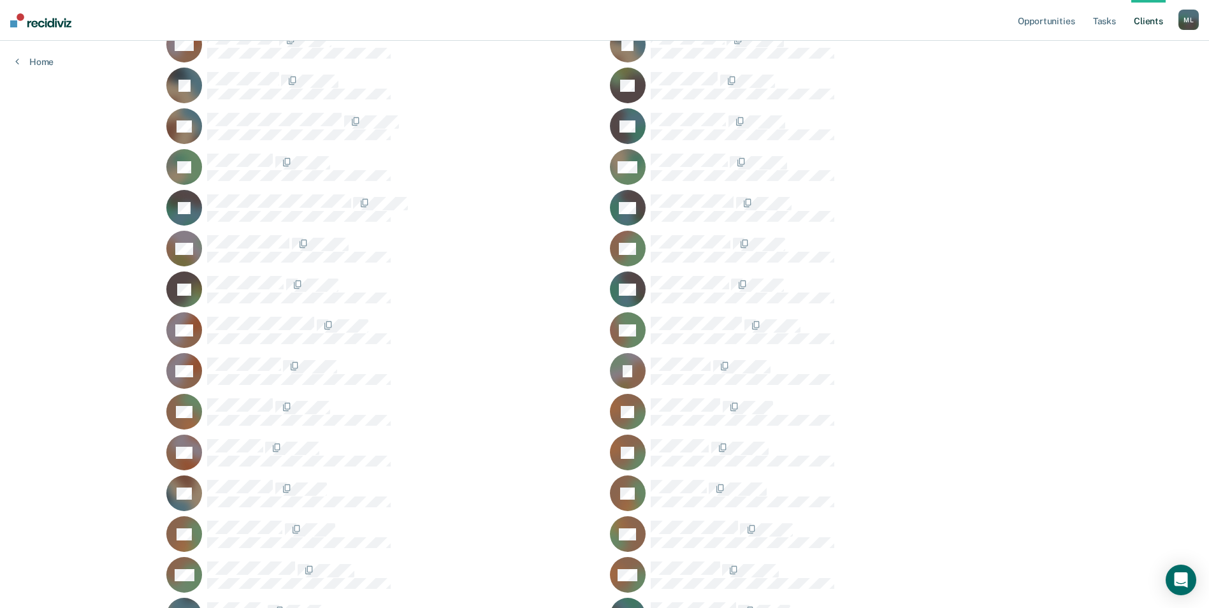
scroll to position [510, 0]
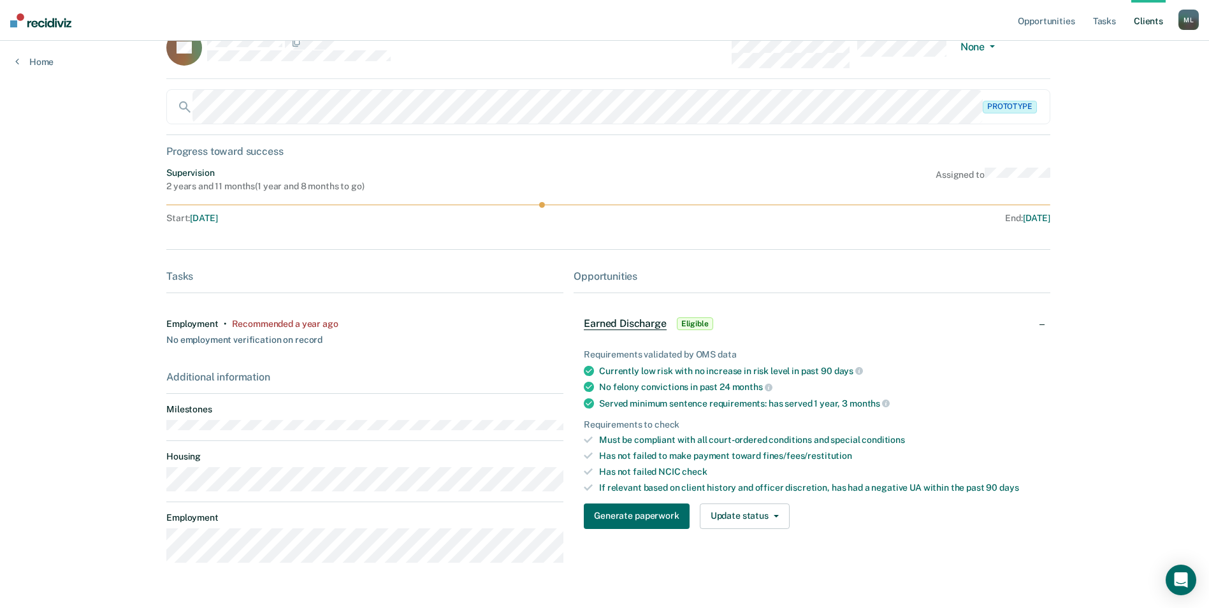
scroll to position [66, 0]
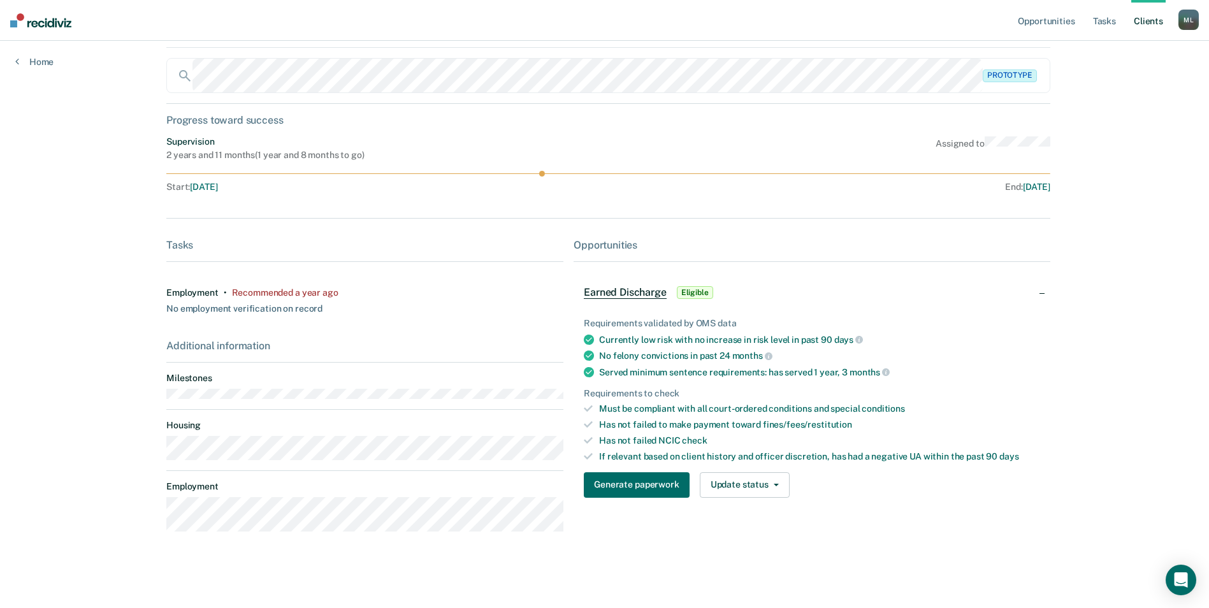
click at [277, 293] on div "Recommended a year ago" at bounding box center [285, 292] width 106 height 11
click at [224, 347] on div "Additional information" at bounding box center [364, 346] width 397 height 12
click at [177, 347] on div "Additional information" at bounding box center [364, 346] width 397 height 12
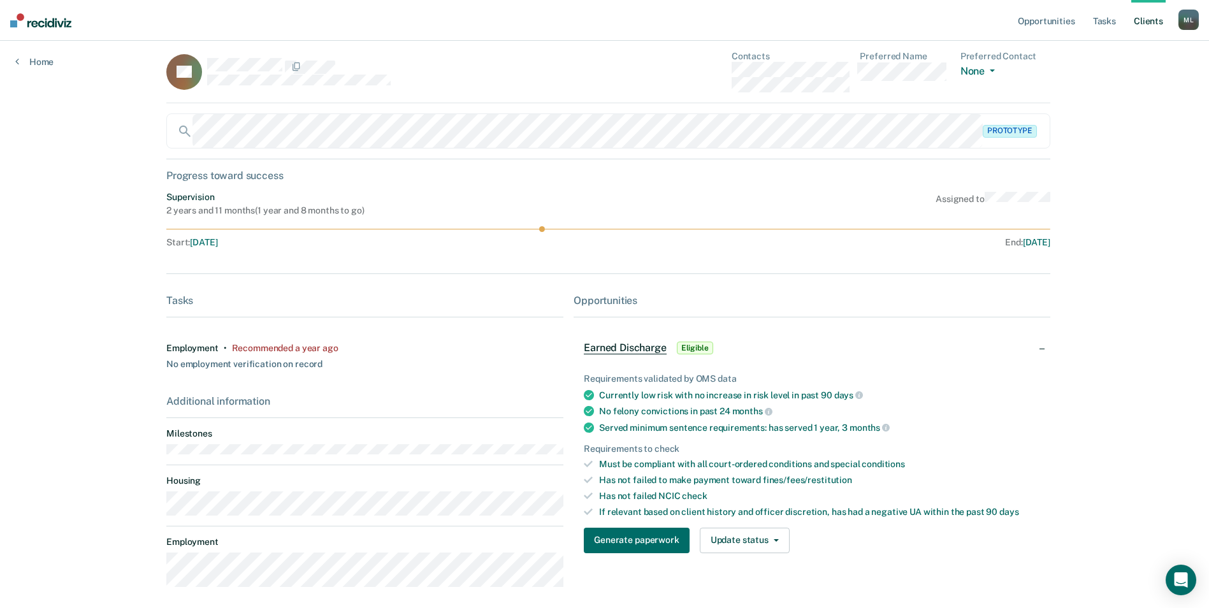
scroll to position [0, 0]
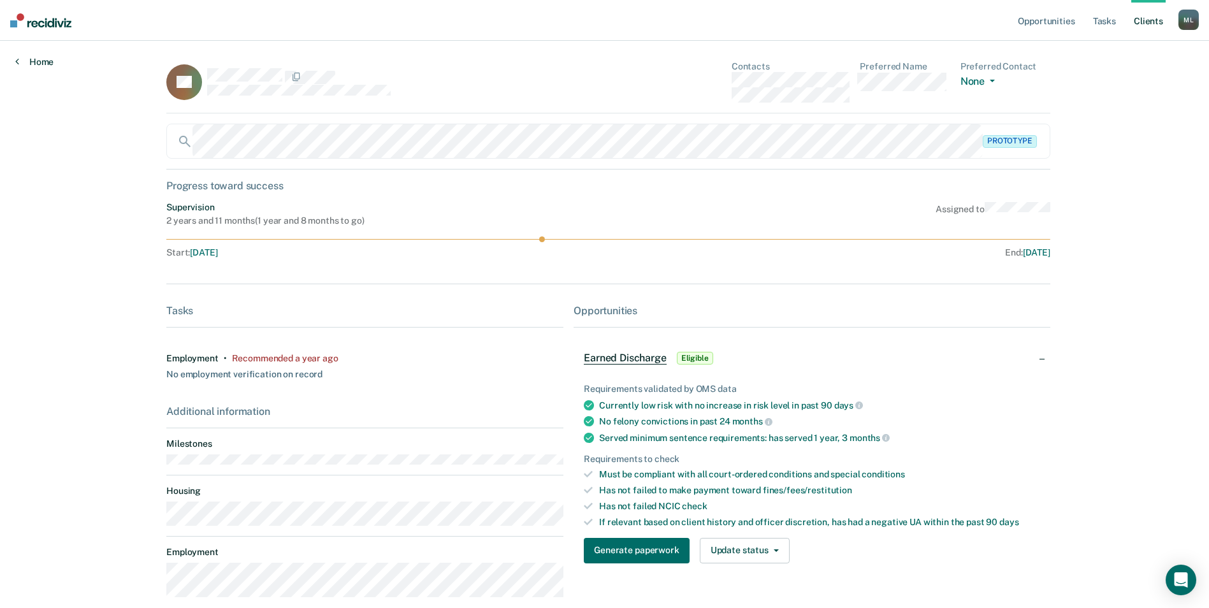
click at [27, 63] on link "Home" at bounding box center [34, 61] width 38 height 11
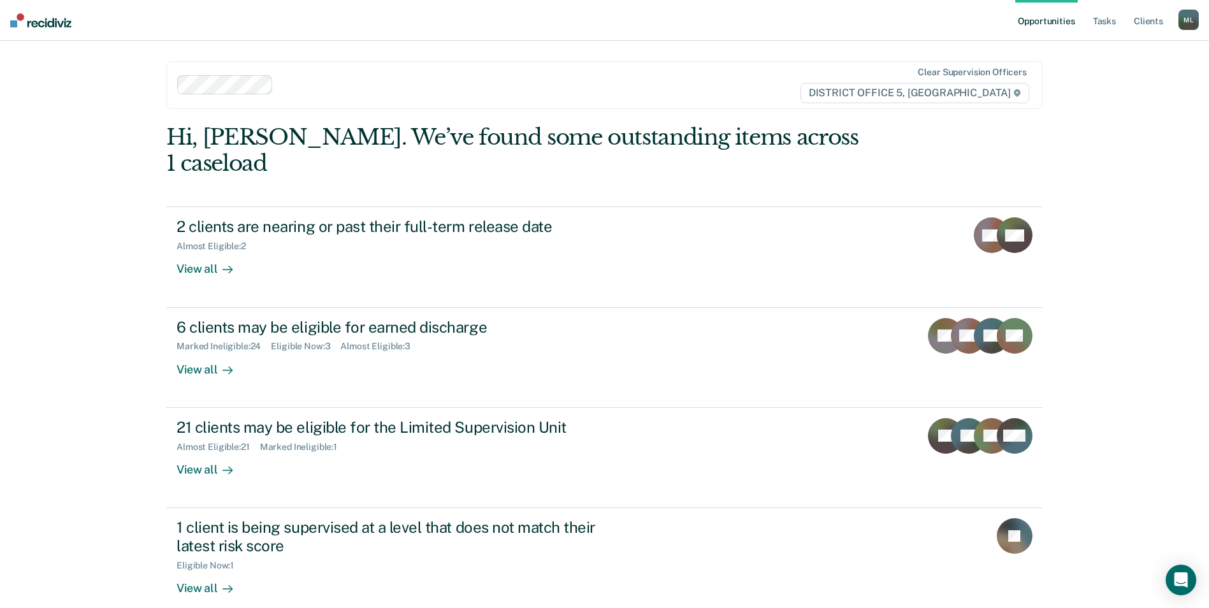
click at [39, 24] on img at bounding box center [40, 20] width 61 height 14
